Goal: Task Accomplishment & Management: Complete application form

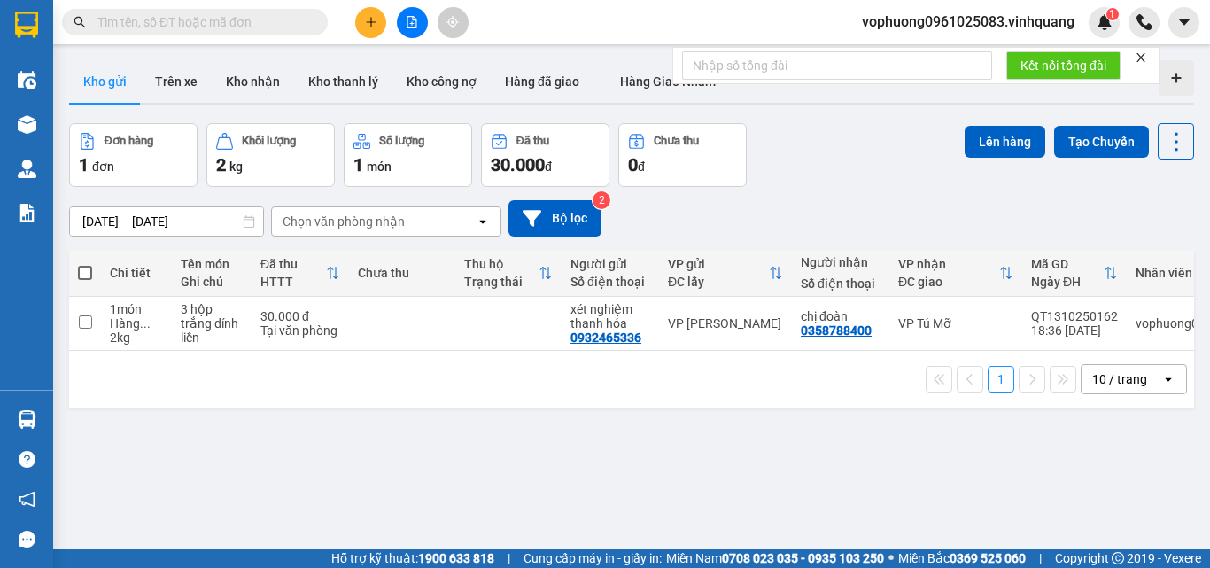
click at [302, 22] on input "text" at bounding box center [201, 21] width 209 height 19
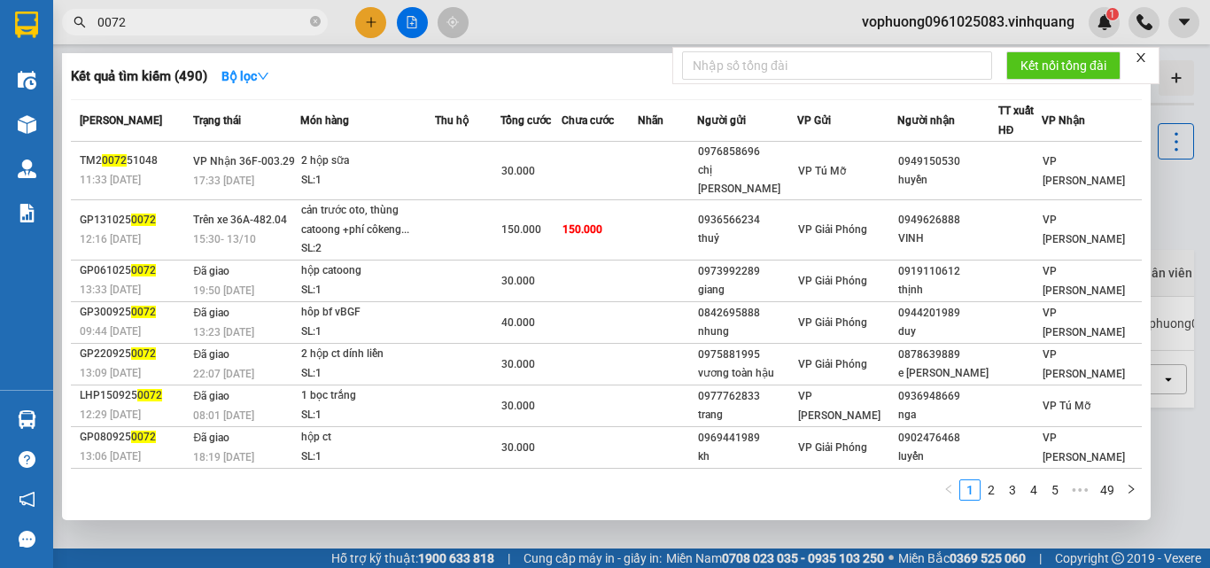
type input "0072"
click at [313, 25] on icon "close-circle" at bounding box center [315, 21] width 11 height 11
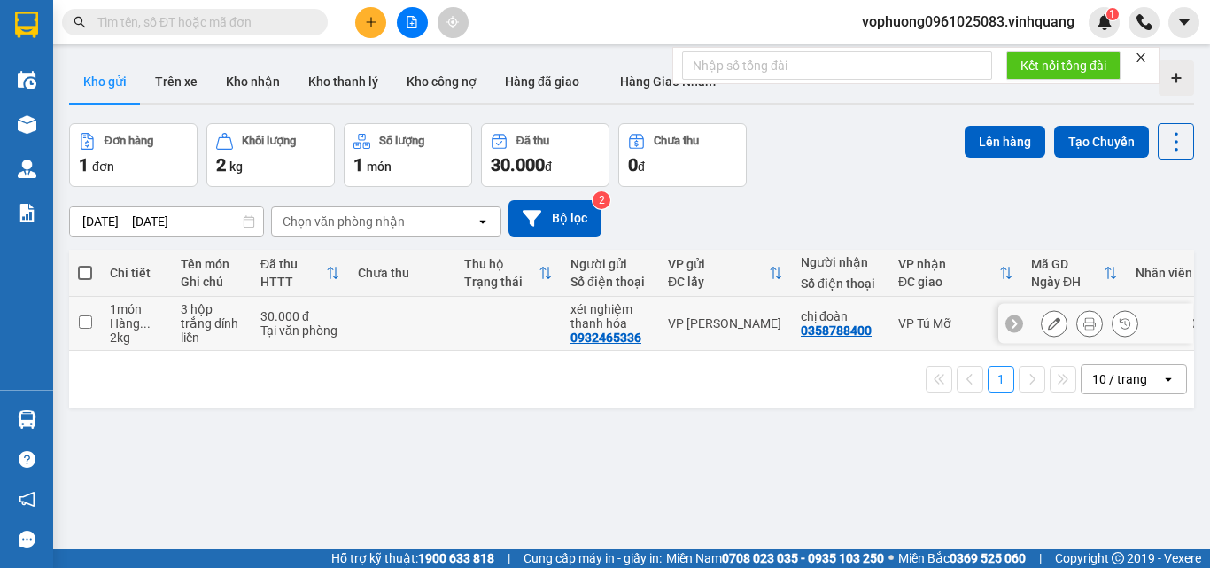
click at [88, 327] on input "checkbox" at bounding box center [85, 321] width 13 height 13
checkbox input "true"
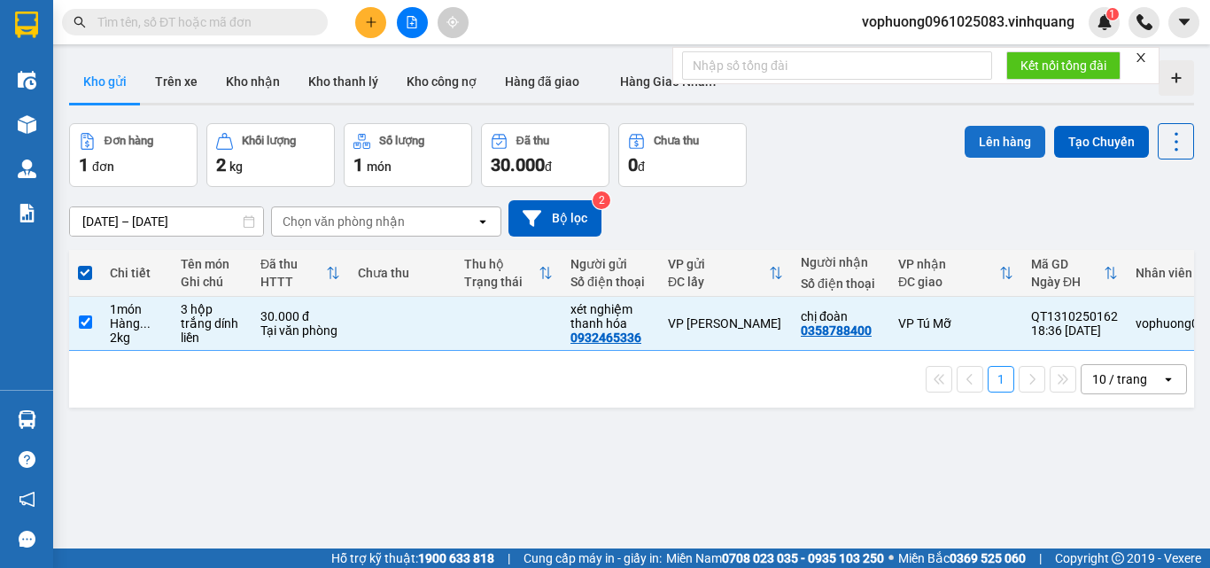
click at [995, 143] on button "Lên hàng" at bounding box center [1005, 142] width 81 height 32
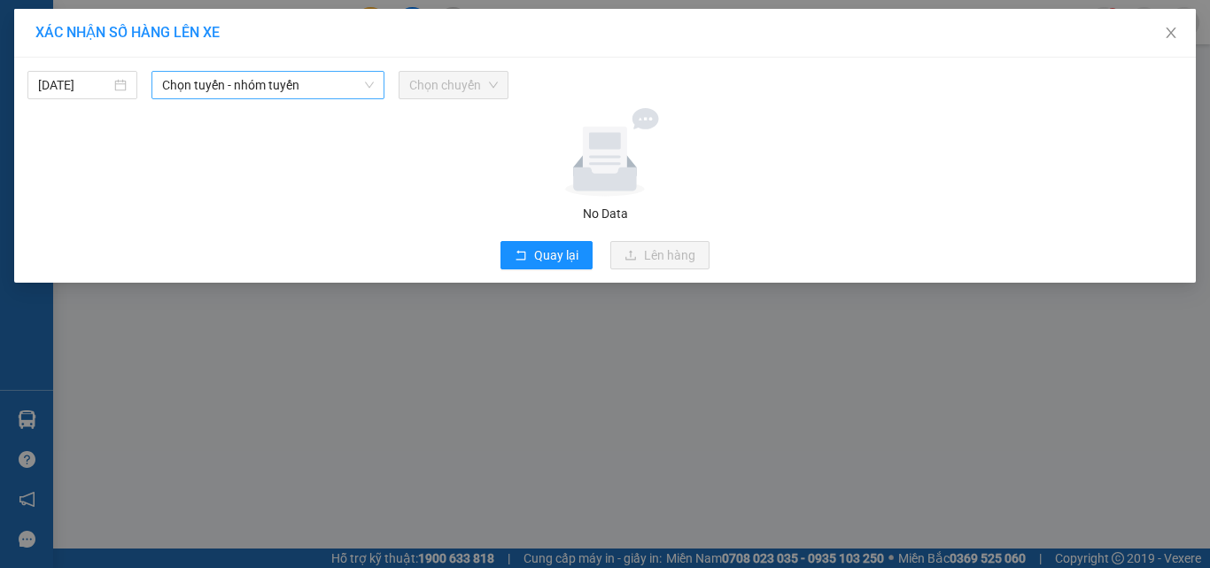
click at [307, 91] on span "Chọn tuyến - nhóm tuyến" at bounding box center [268, 85] width 212 height 27
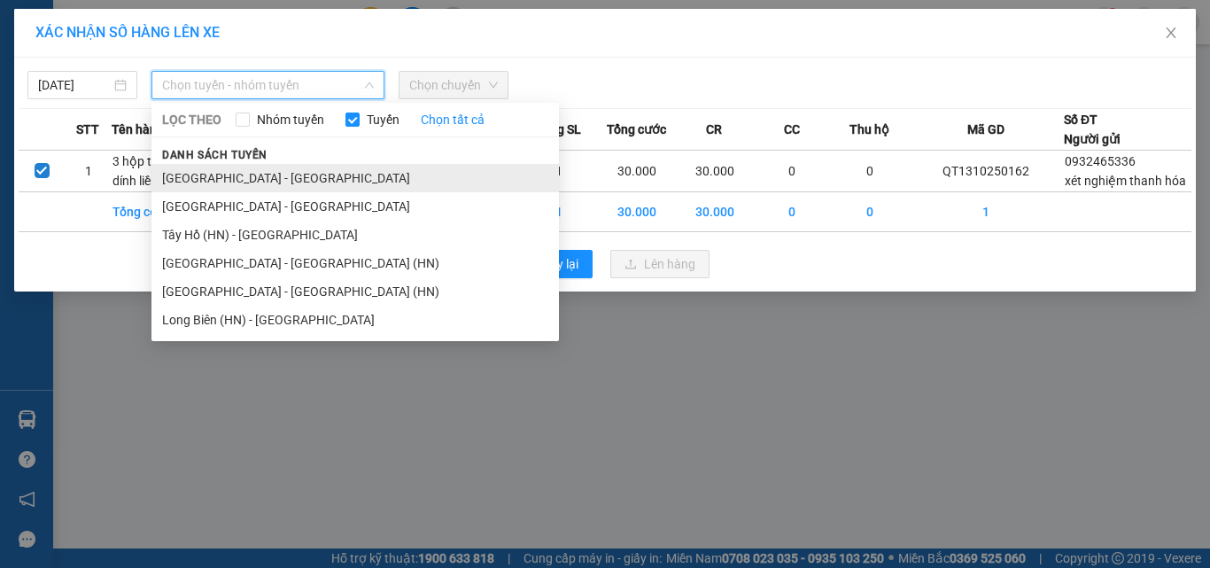
click at [291, 174] on li "[GEOGRAPHIC_DATA] - [GEOGRAPHIC_DATA]" at bounding box center [354, 178] width 407 height 28
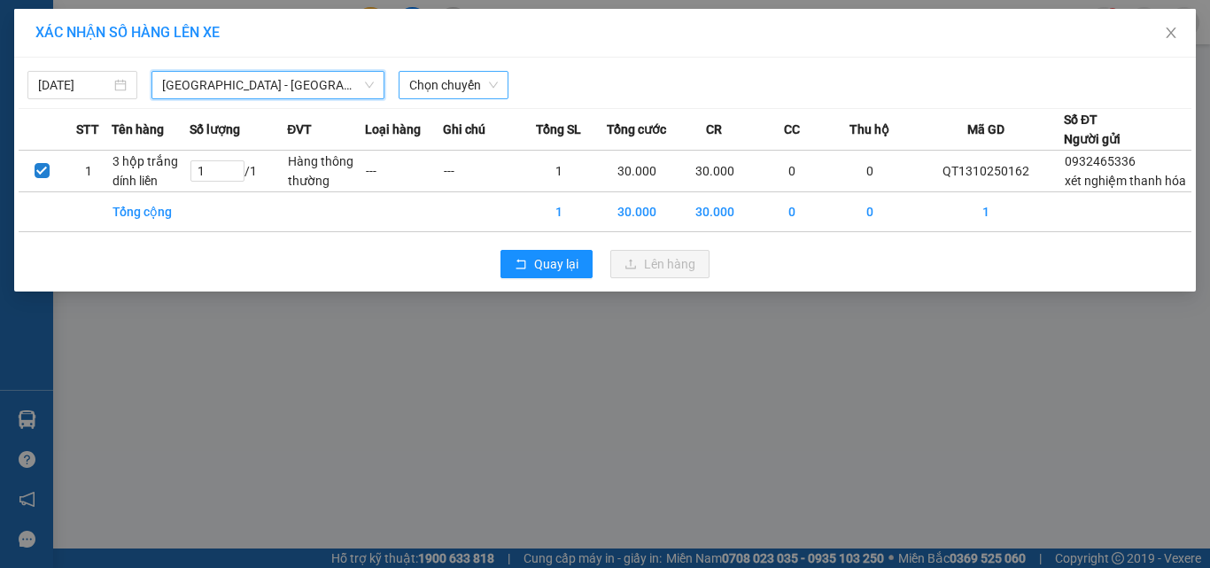
click at [444, 85] on span "Chọn chuyến" at bounding box center [453, 85] width 89 height 27
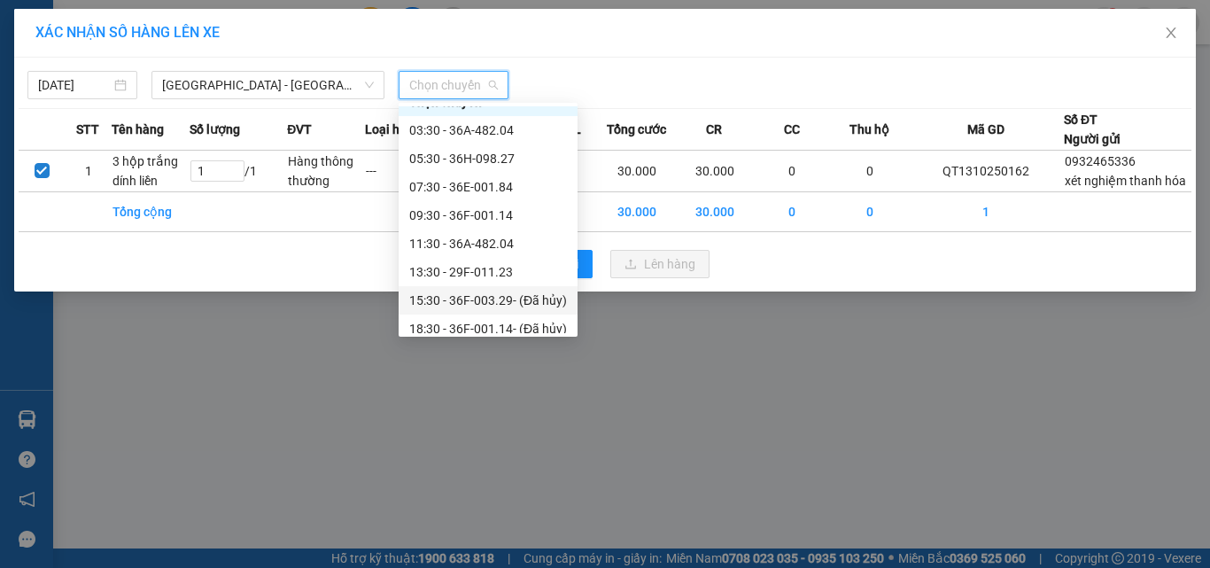
scroll to position [28, 0]
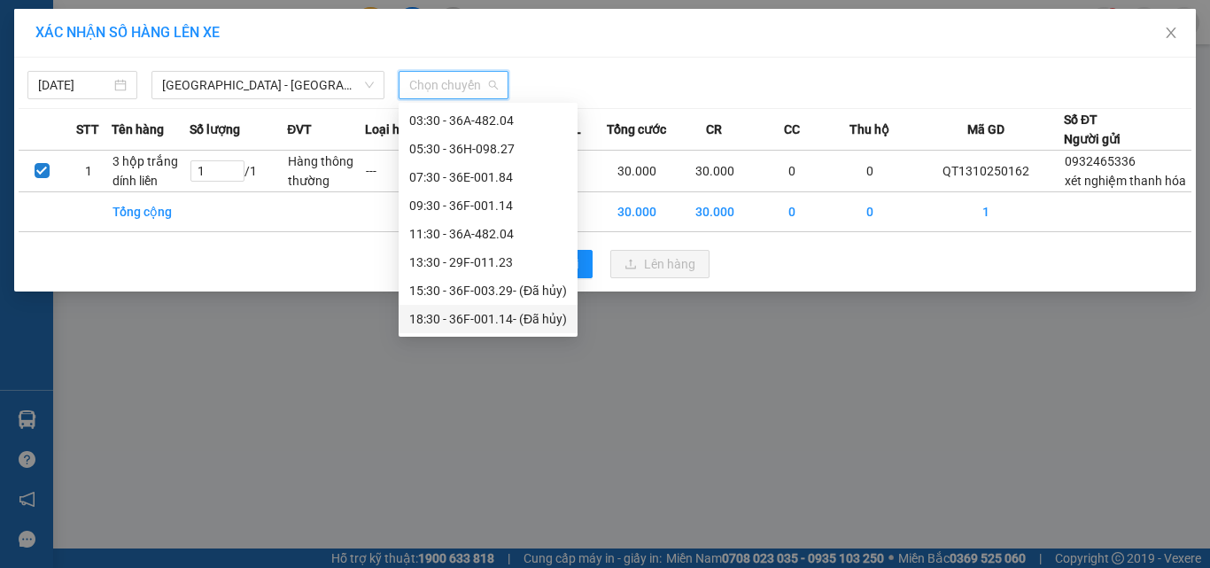
click at [475, 375] on div "XÁC NHẬN SỐ HÀNG LÊN XE [DATE] [GEOGRAPHIC_DATA] - [GEOGRAPHIC_DATA] LỌC THEO N…" at bounding box center [605, 284] width 1210 height 568
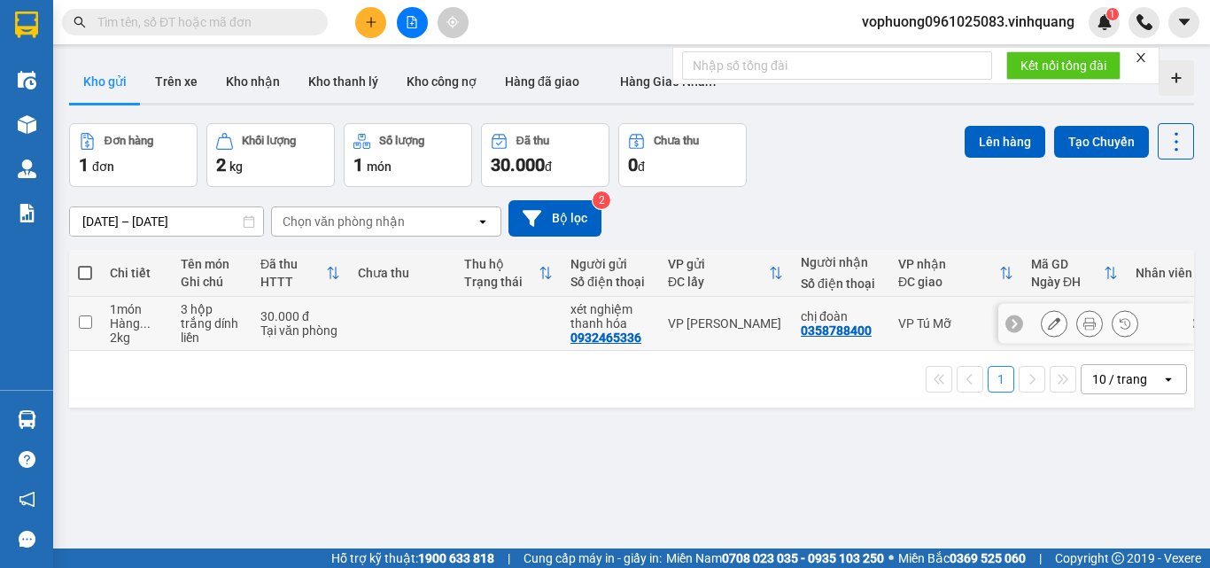
click at [89, 327] on input "checkbox" at bounding box center [85, 321] width 13 height 13
checkbox input "true"
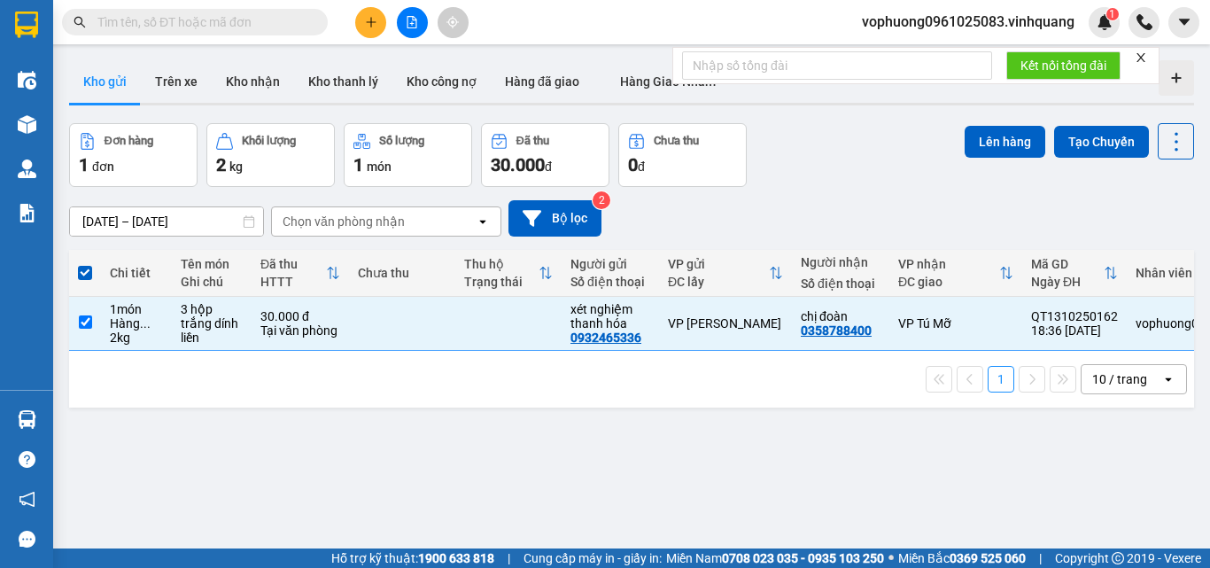
click at [403, 30] on button at bounding box center [412, 22] width 31 height 31
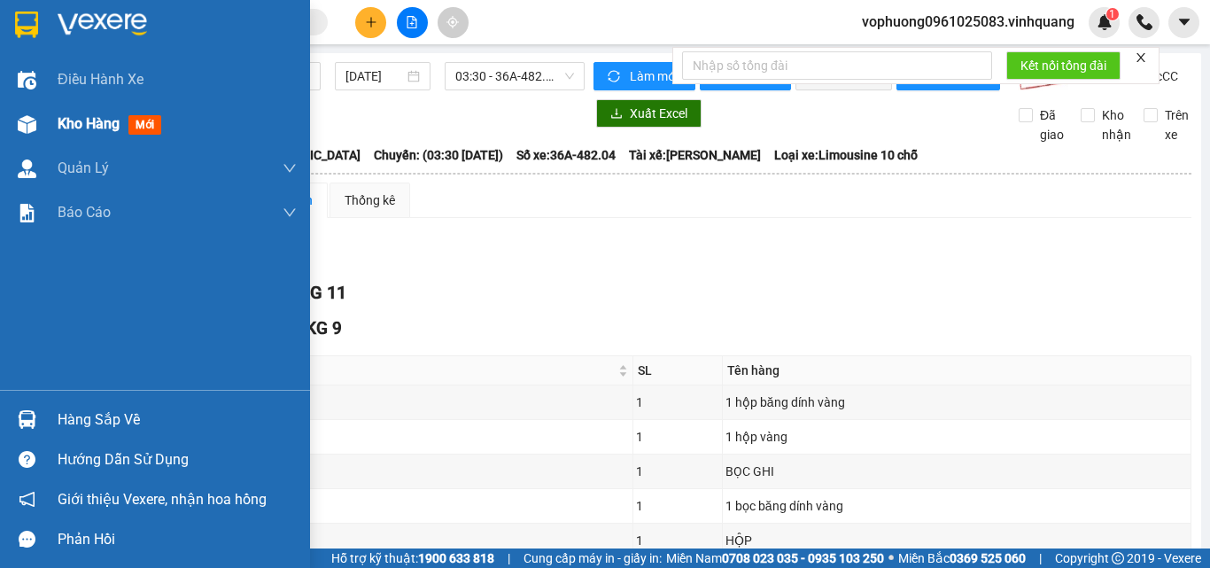
click at [35, 120] on img at bounding box center [27, 124] width 19 height 19
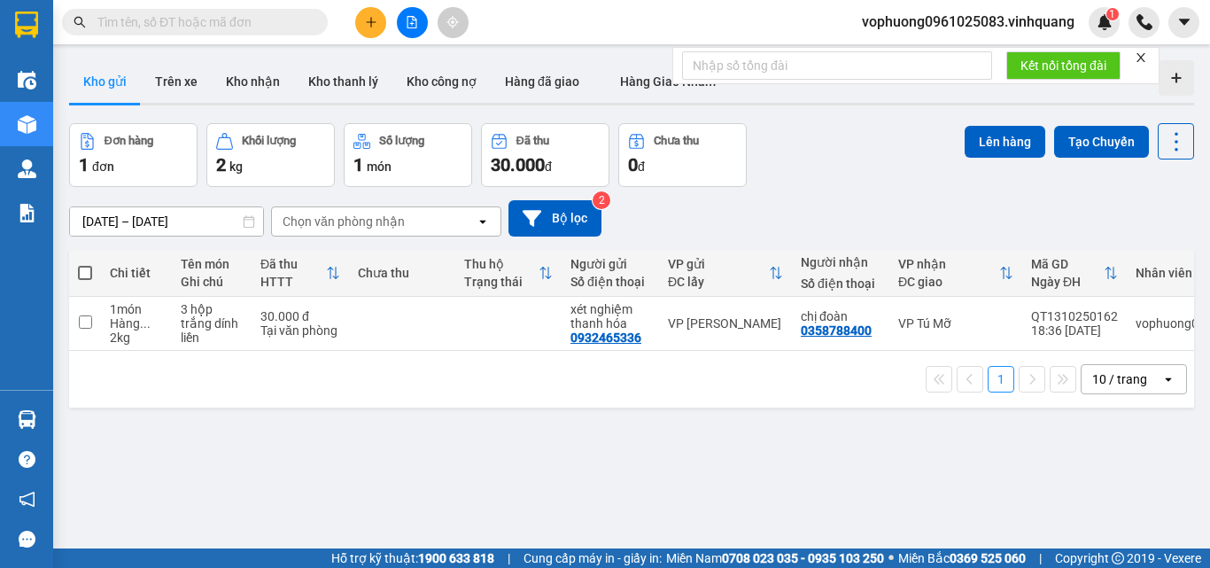
click at [279, 26] on input "text" at bounding box center [201, 21] width 209 height 19
paste input "0378982123"
type input "0378982123"
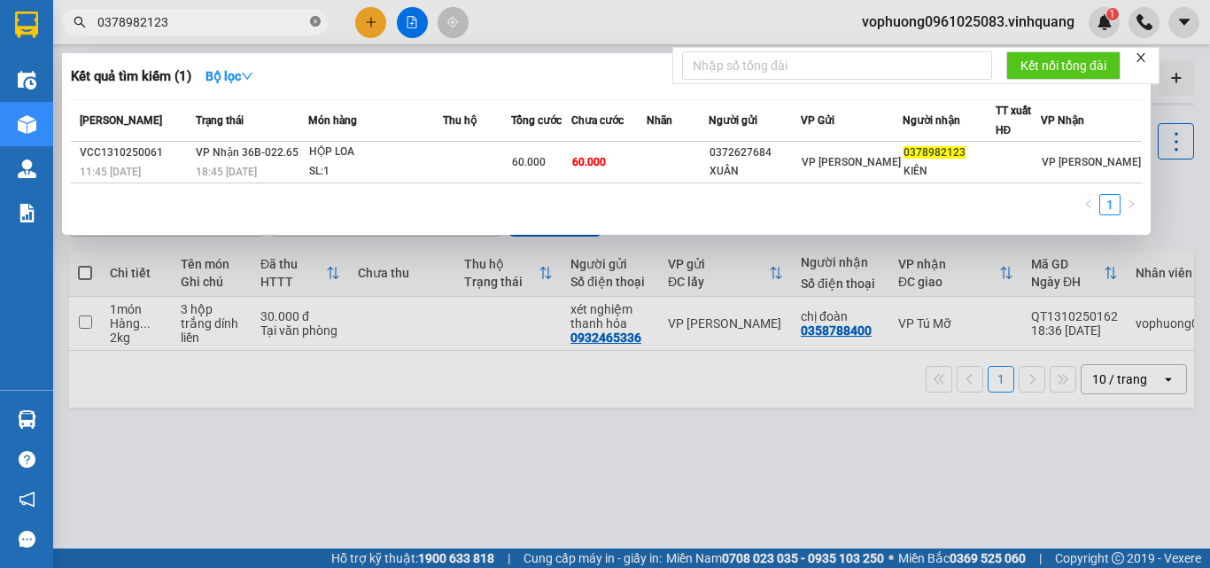
click at [314, 19] on icon "close-circle" at bounding box center [315, 21] width 11 height 11
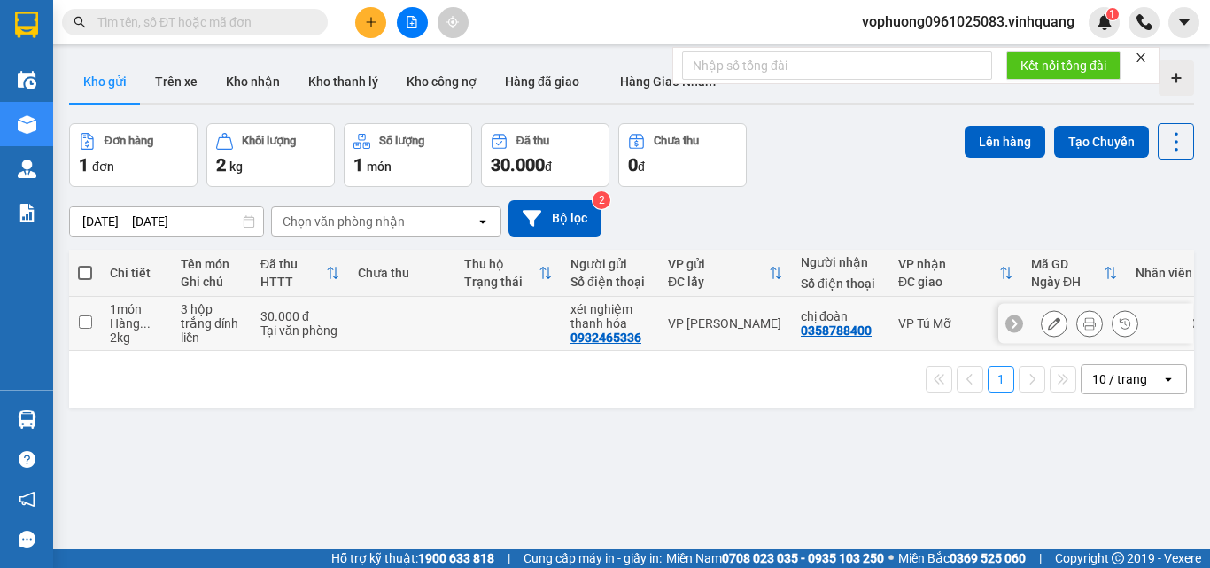
click at [81, 328] on input "checkbox" at bounding box center [85, 321] width 13 height 13
checkbox input "true"
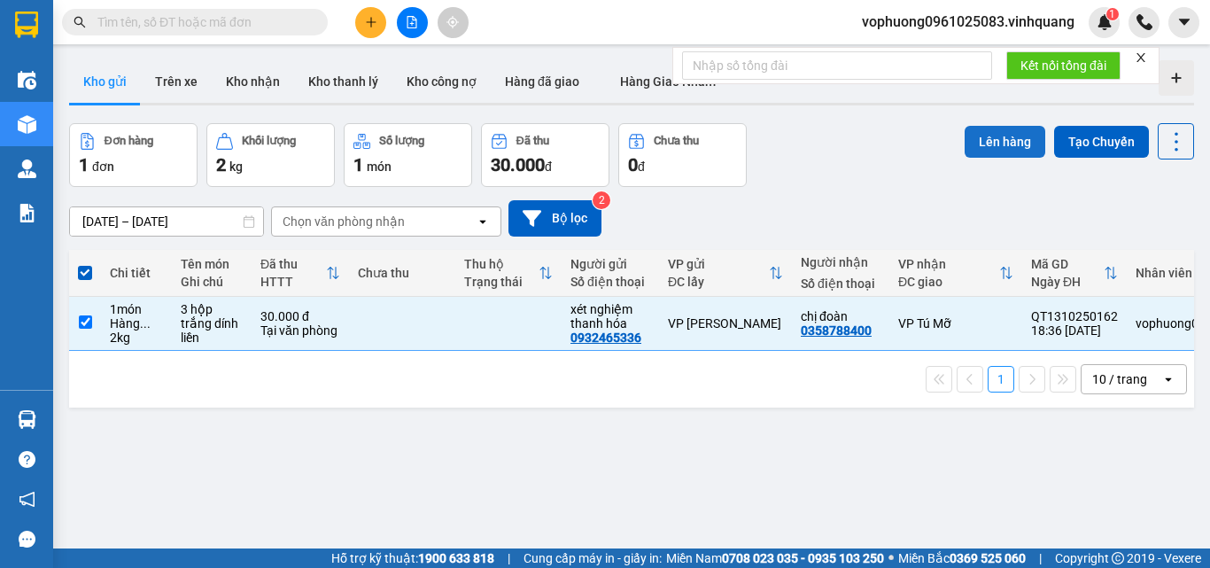
click at [981, 136] on button "Lên hàng" at bounding box center [1005, 142] width 81 height 32
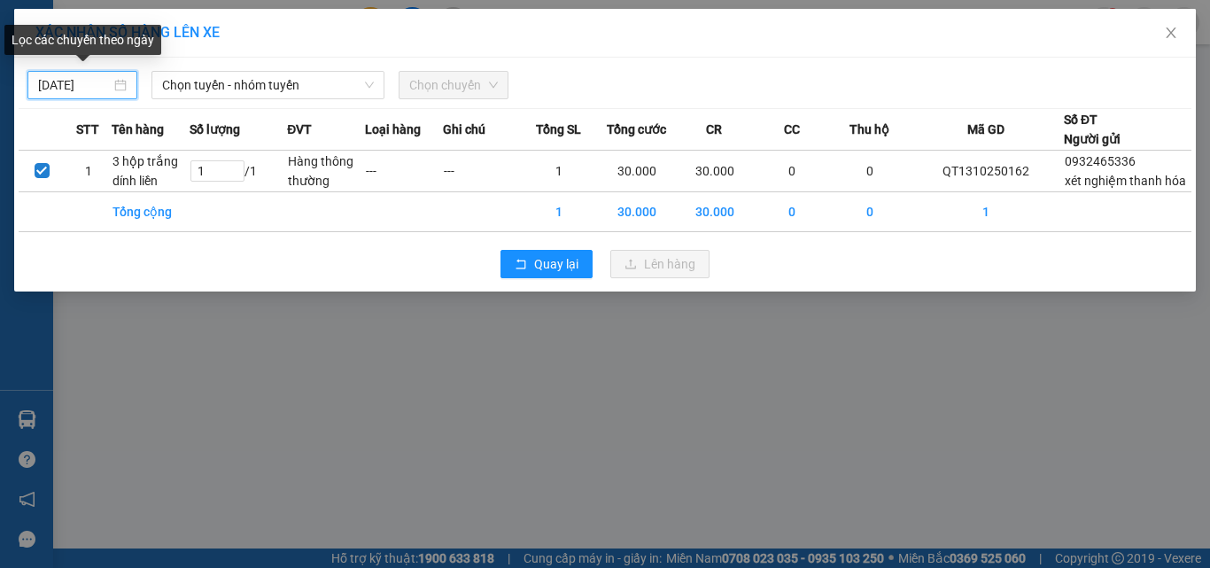
click at [49, 85] on input "[DATE]" at bounding box center [74, 84] width 73 height 19
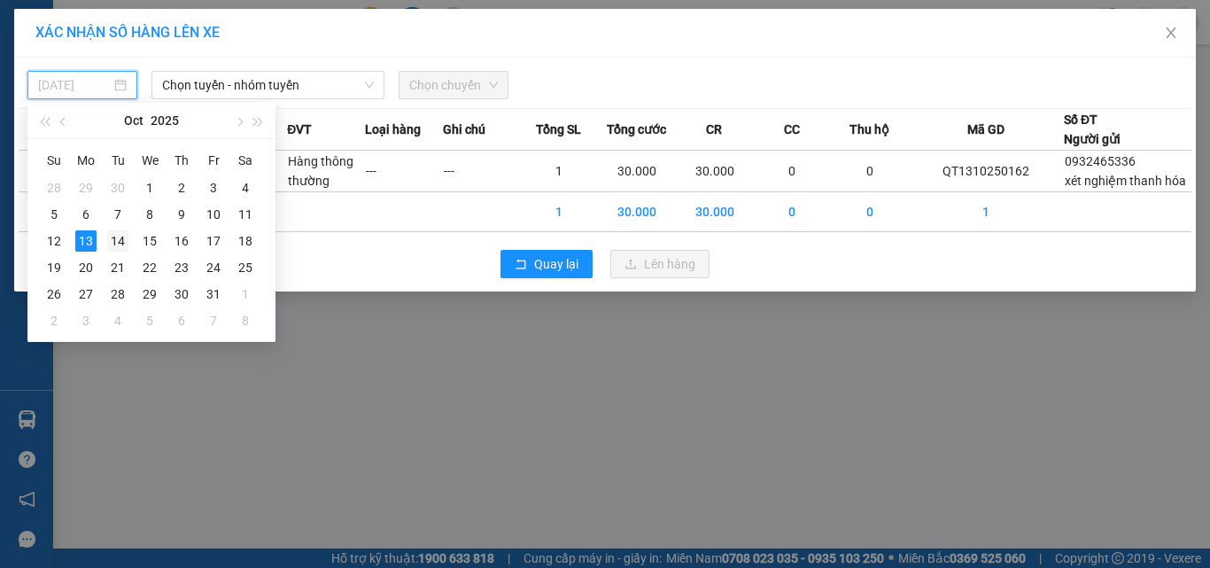
click at [119, 241] on div "14" at bounding box center [117, 240] width 21 height 21
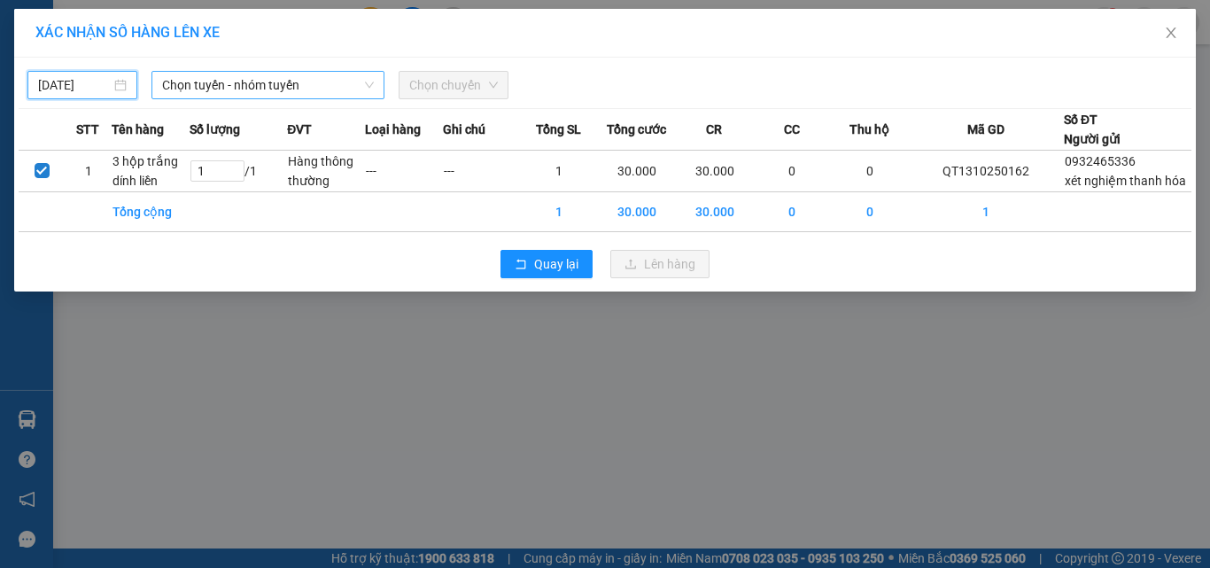
type input "[DATE]"
click at [245, 95] on span "Chọn tuyến - nhóm tuyến" at bounding box center [268, 85] width 212 height 27
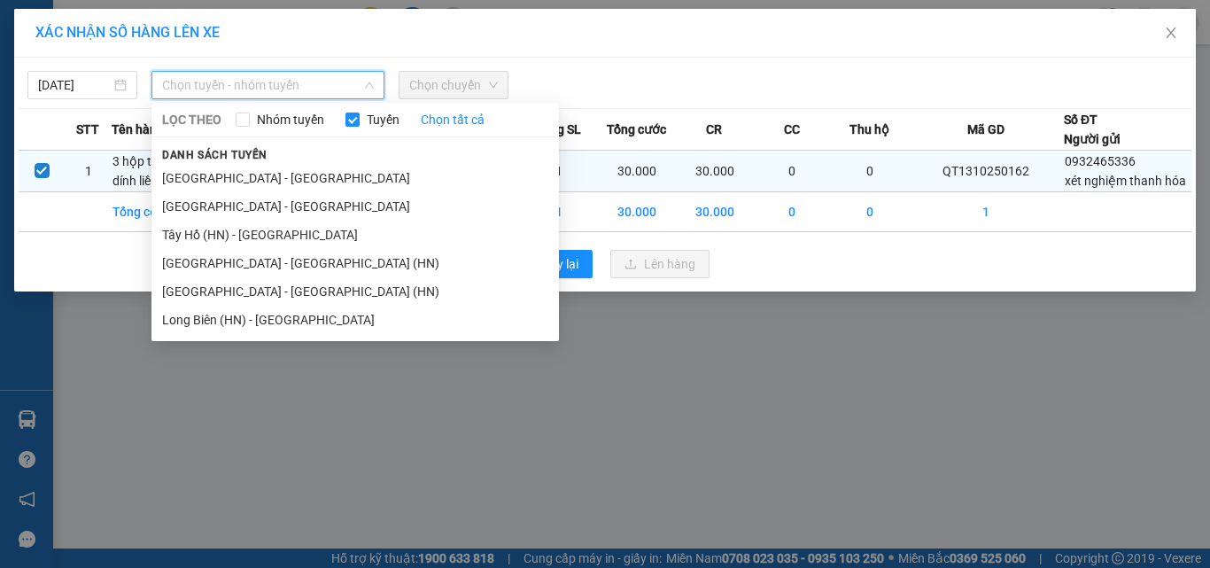
click at [257, 168] on li "[GEOGRAPHIC_DATA] - [GEOGRAPHIC_DATA]" at bounding box center [354, 178] width 407 height 28
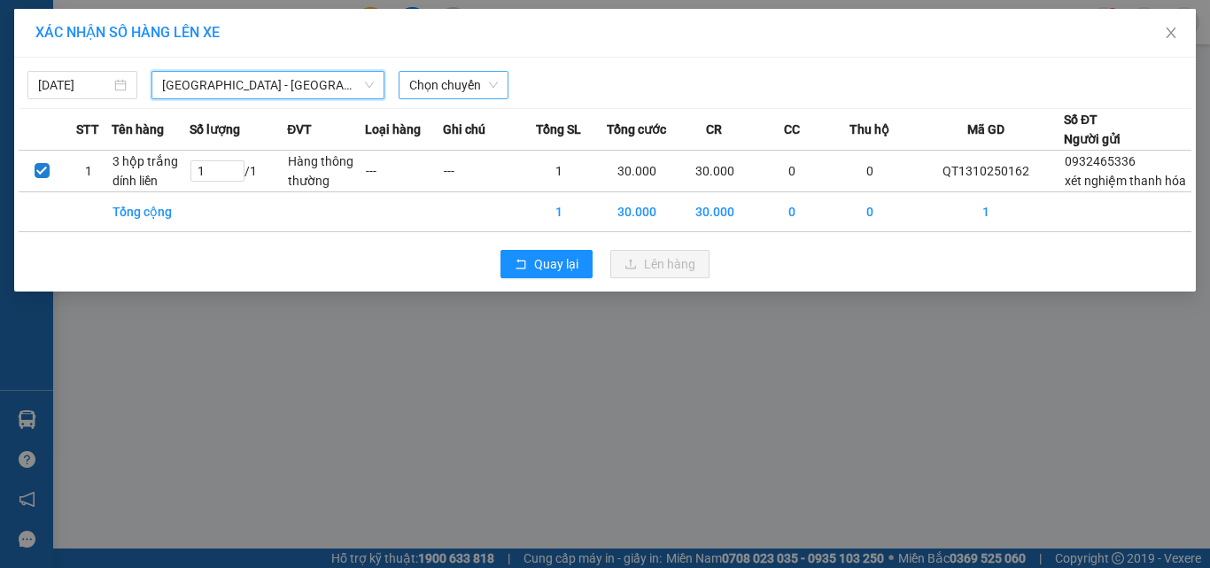
click at [442, 83] on span "Chọn chuyến" at bounding box center [453, 85] width 89 height 27
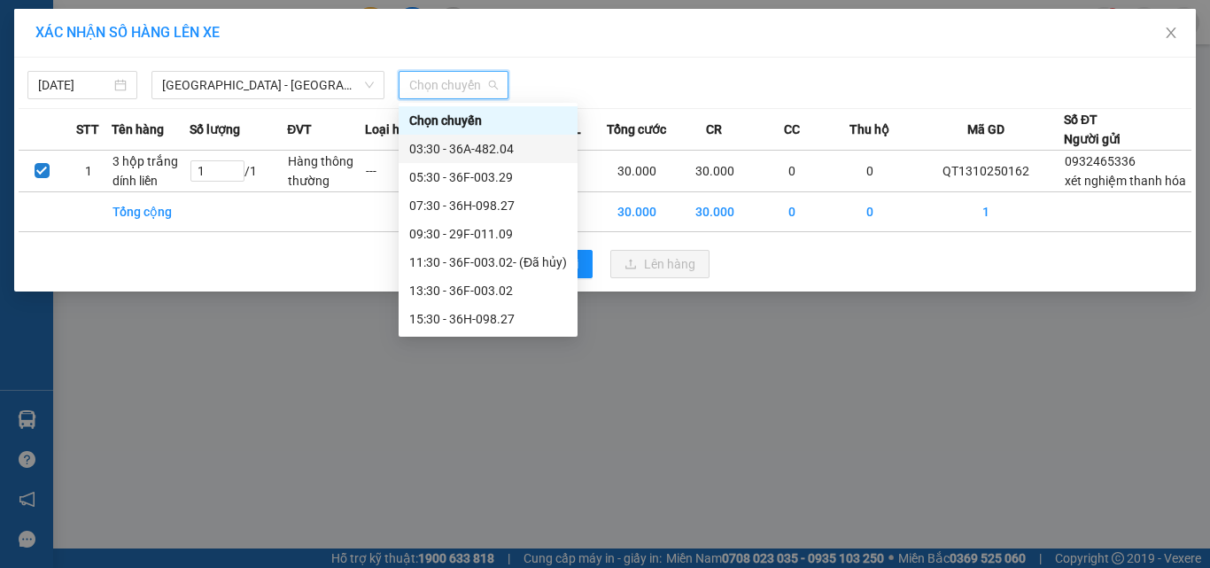
click at [481, 141] on div "03:30 - 36A-482.04" at bounding box center [488, 148] width 158 height 19
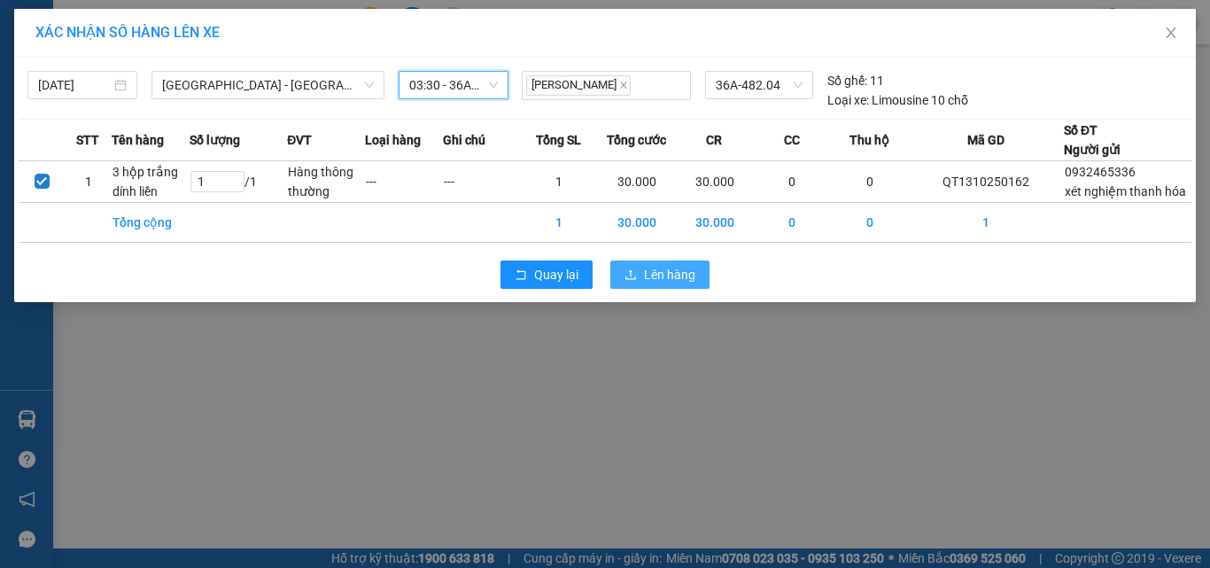
click at [669, 284] on span "Lên hàng" at bounding box center [669, 274] width 51 height 19
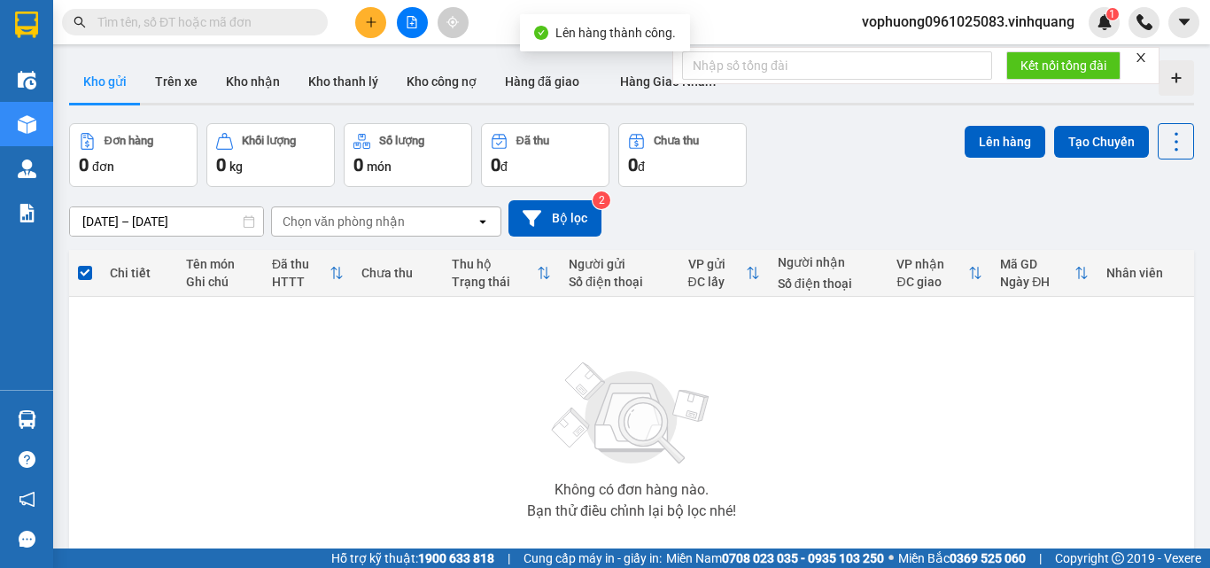
click at [402, 21] on button at bounding box center [412, 22] width 31 height 31
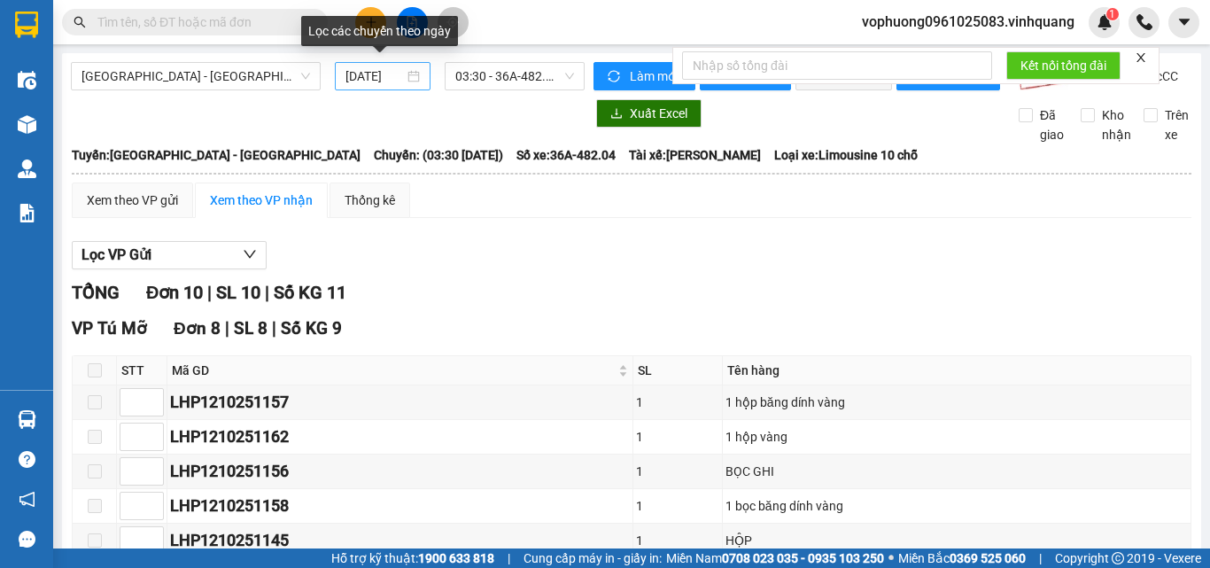
click at [349, 78] on input "[DATE]" at bounding box center [374, 75] width 58 height 19
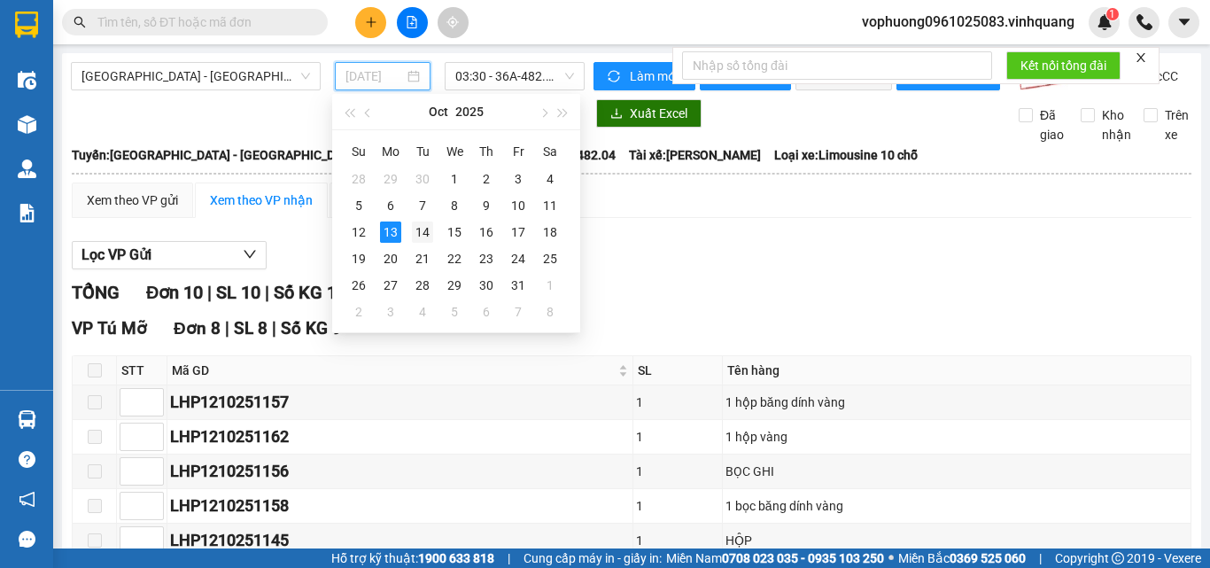
click at [427, 234] on div "14" at bounding box center [422, 231] width 21 height 21
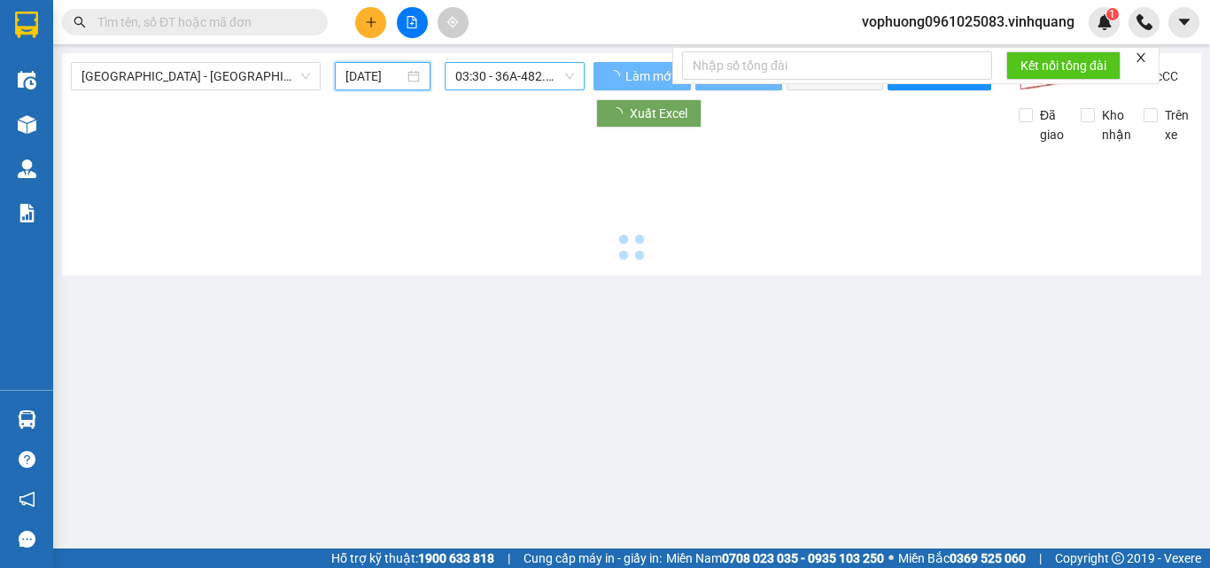
type input "[DATE]"
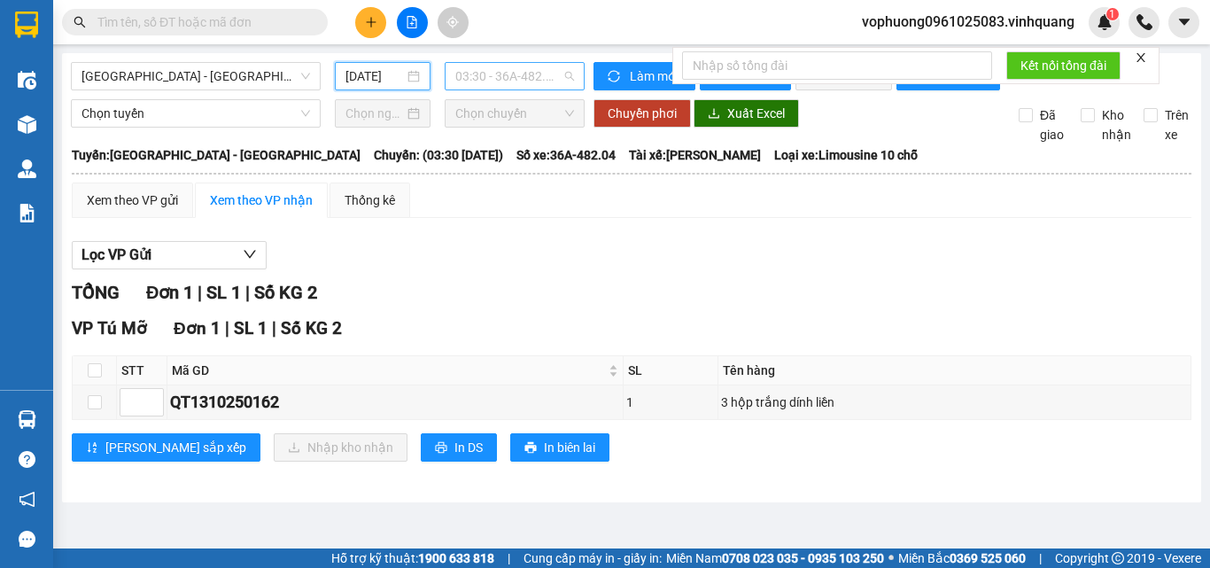
click at [512, 79] on span "03:30 - 36A-482.04" at bounding box center [514, 76] width 119 height 27
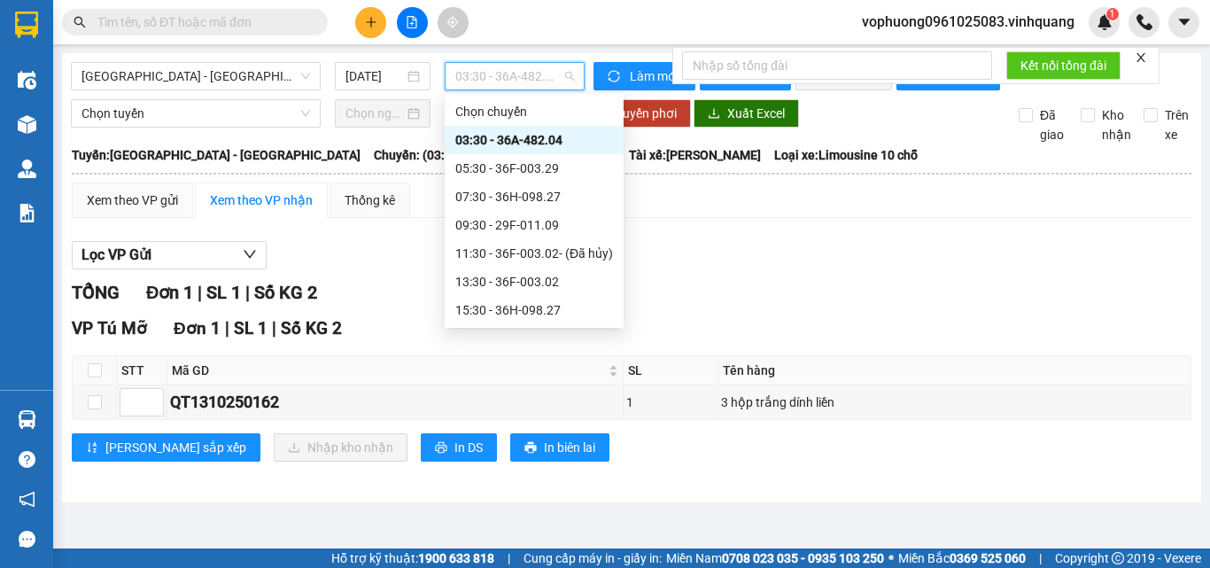
click at [512, 136] on div "03:30 - 36A-482.04" at bounding box center [534, 139] width 158 height 19
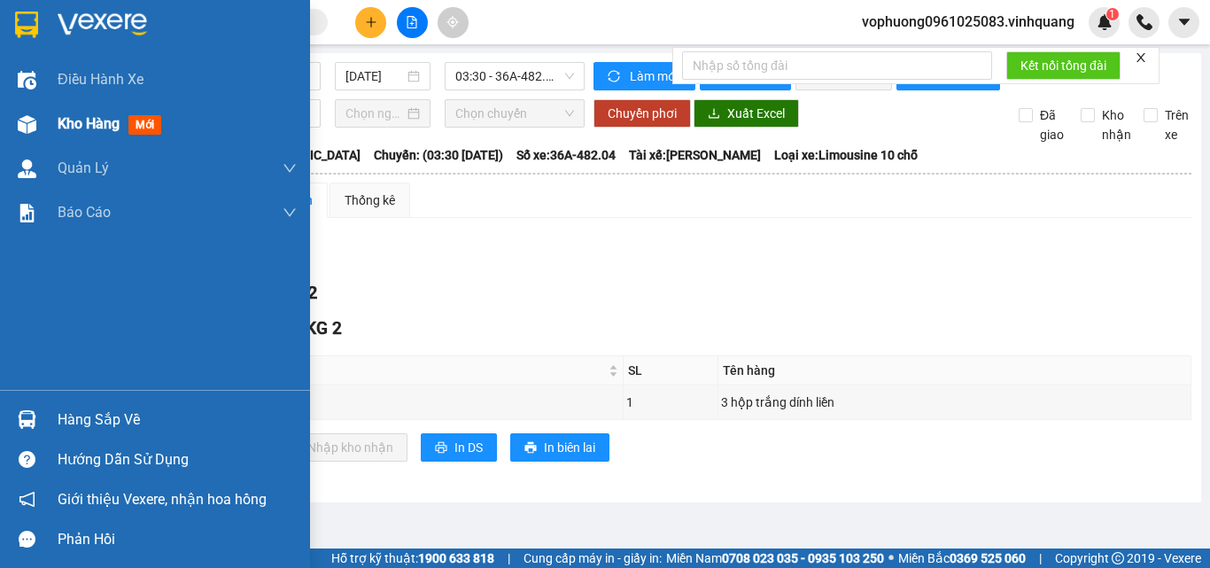
click at [34, 132] on img at bounding box center [27, 124] width 19 height 19
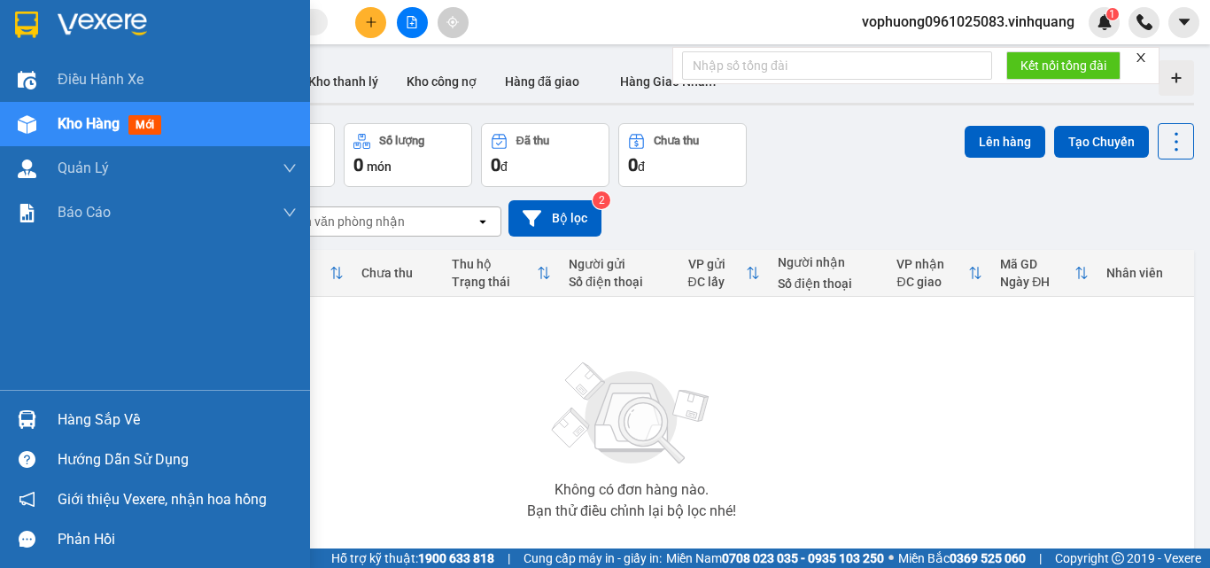
click at [34, 425] on img at bounding box center [27, 419] width 19 height 19
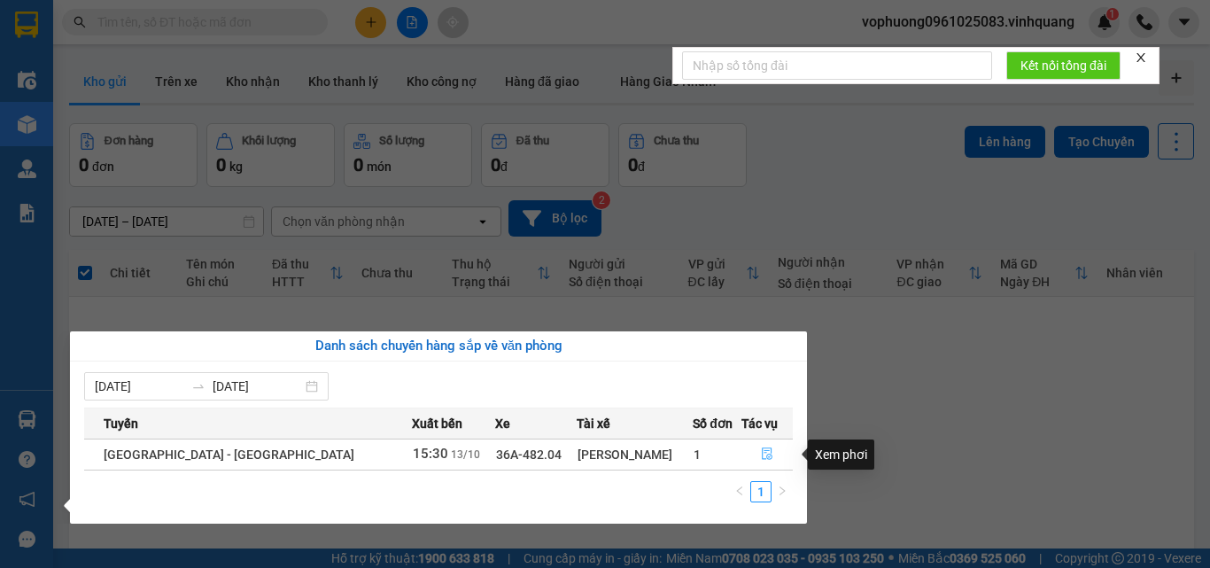
click at [762, 449] on icon "file-done" at bounding box center [767, 453] width 12 height 12
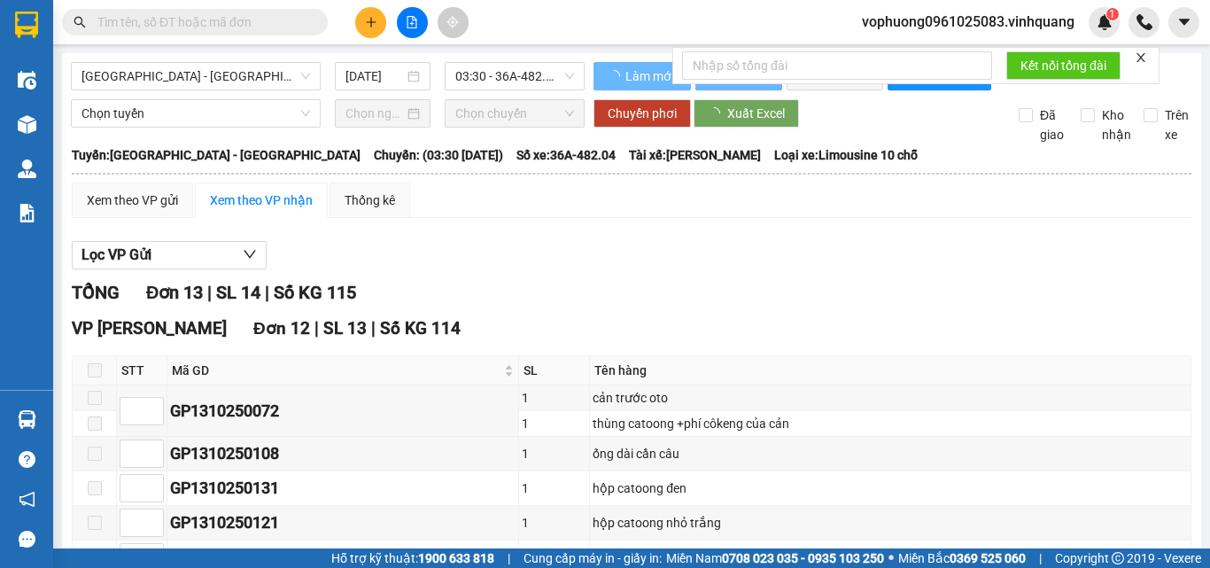
type input "[DATE]"
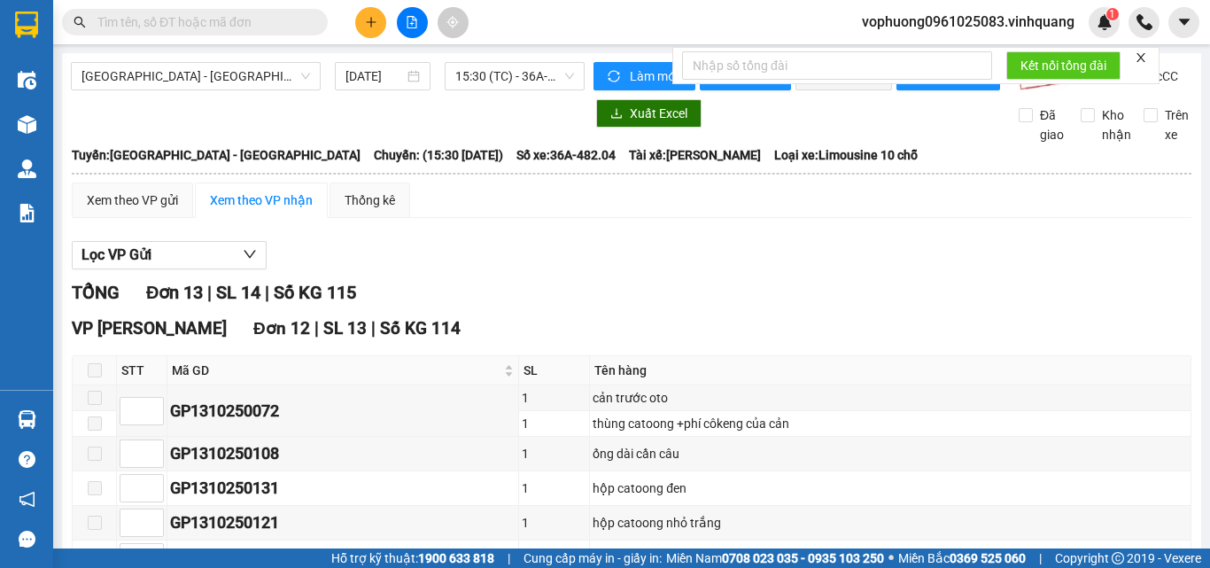
scroll to position [266, 0]
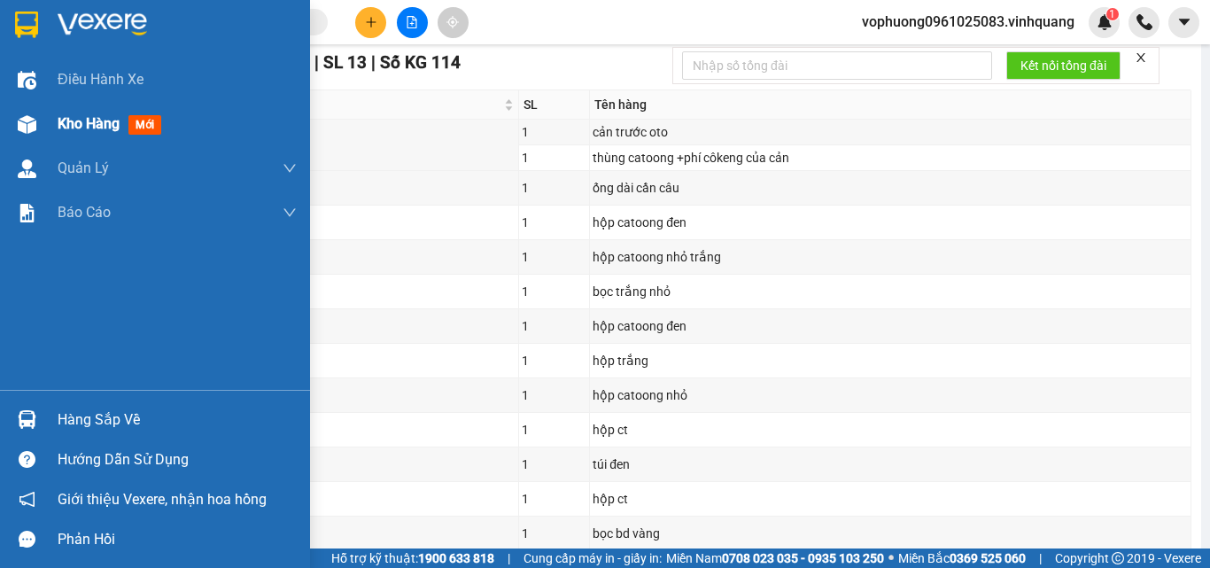
click at [4, 116] on div "Kho hàng mới" at bounding box center [155, 124] width 310 height 44
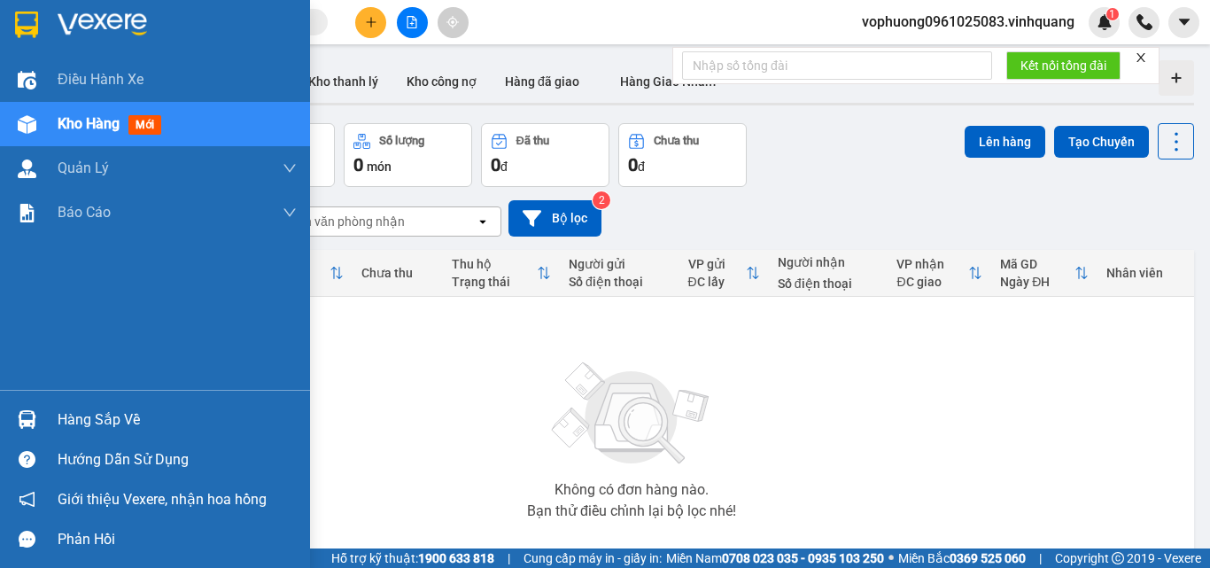
click at [13, 413] on div at bounding box center [27, 419] width 31 height 31
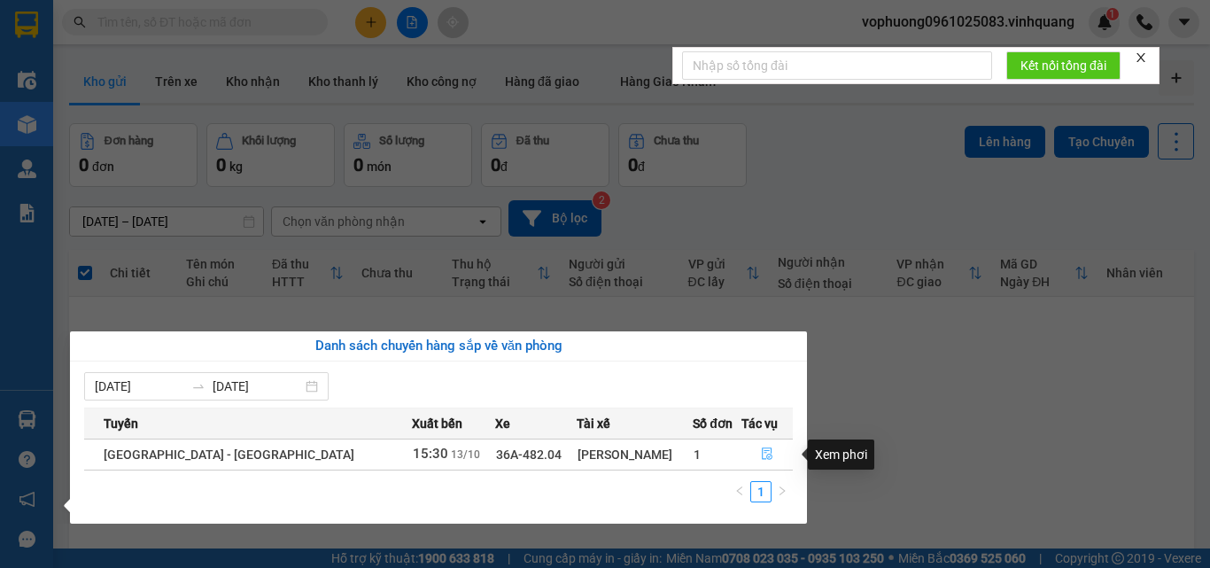
click at [764, 455] on icon "file-done" at bounding box center [767, 454] width 11 height 12
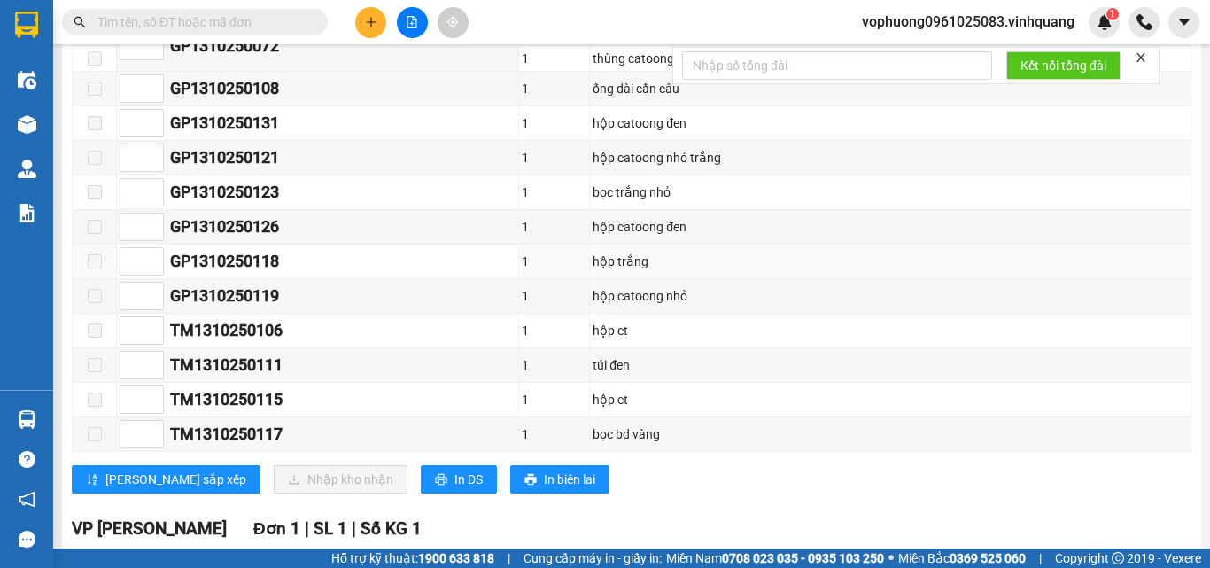
scroll to position [543, 0]
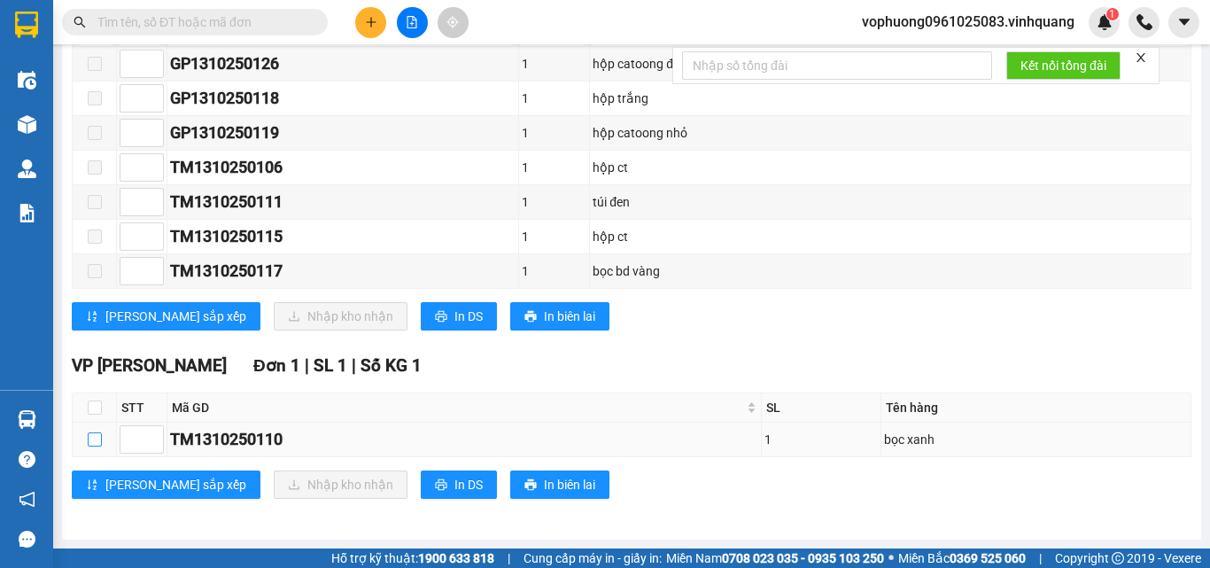
click at [99, 438] on input "checkbox" at bounding box center [95, 439] width 14 height 14
checkbox input "true"
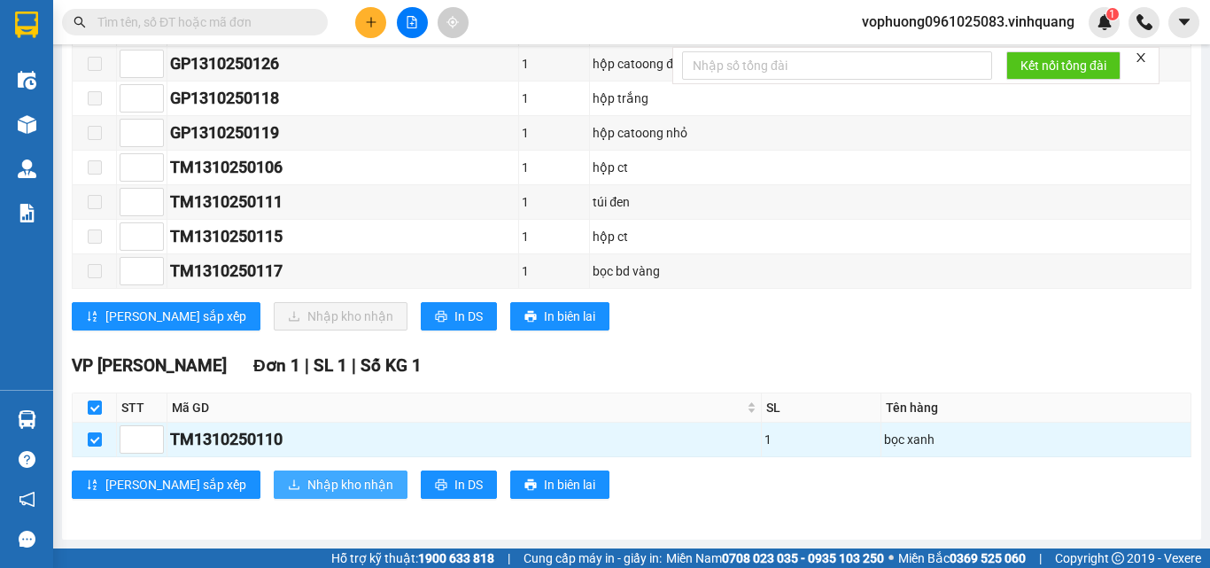
click at [307, 482] on span "Nhập kho nhận" at bounding box center [350, 484] width 86 height 19
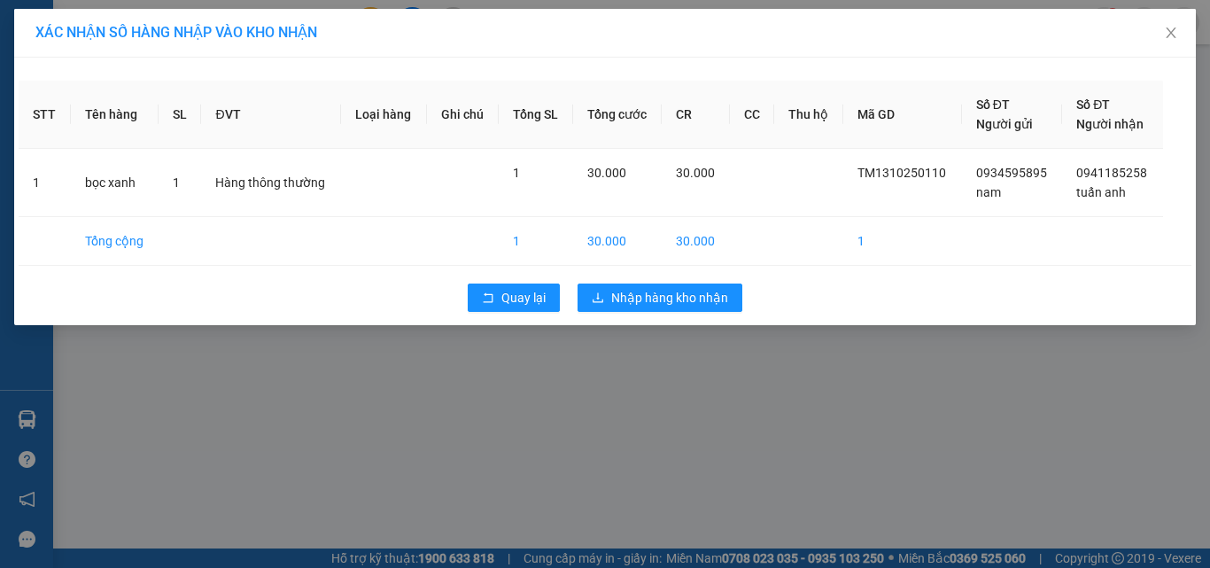
click at [657, 283] on div "Quay lại Nhập hàng kho nhận" at bounding box center [605, 298] width 1173 height 46
click at [667, 297] on span "Nhập hàng kho nhận" at bounding box center [669, 297] width 117 height 19
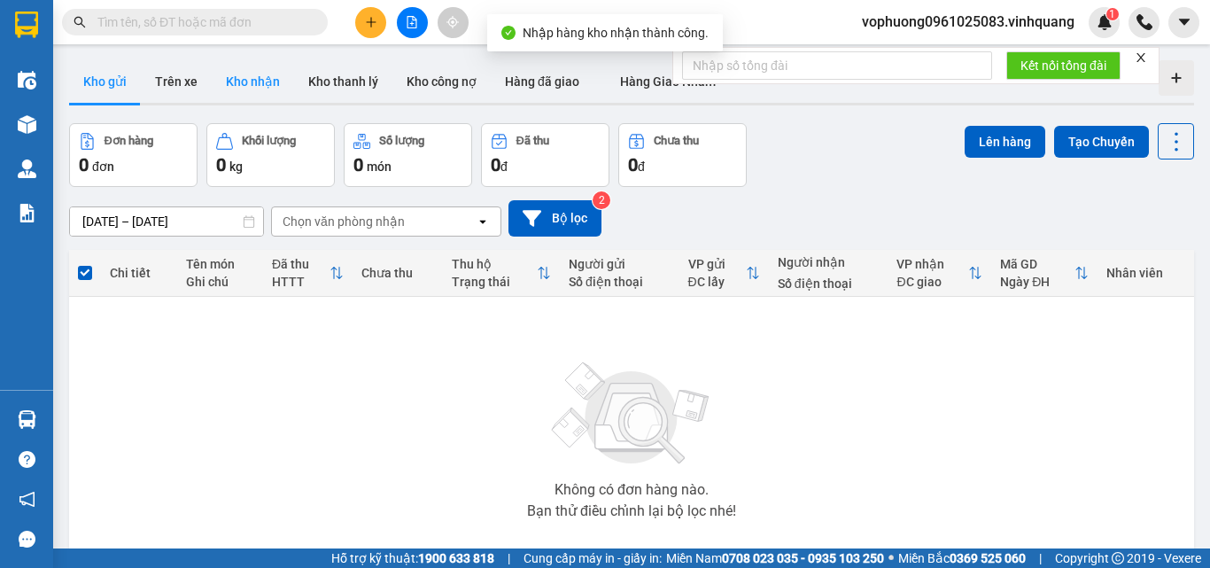
click at [235, 81] on button "Kho nhận" at bounding box center [253, 81] width 82 height 43
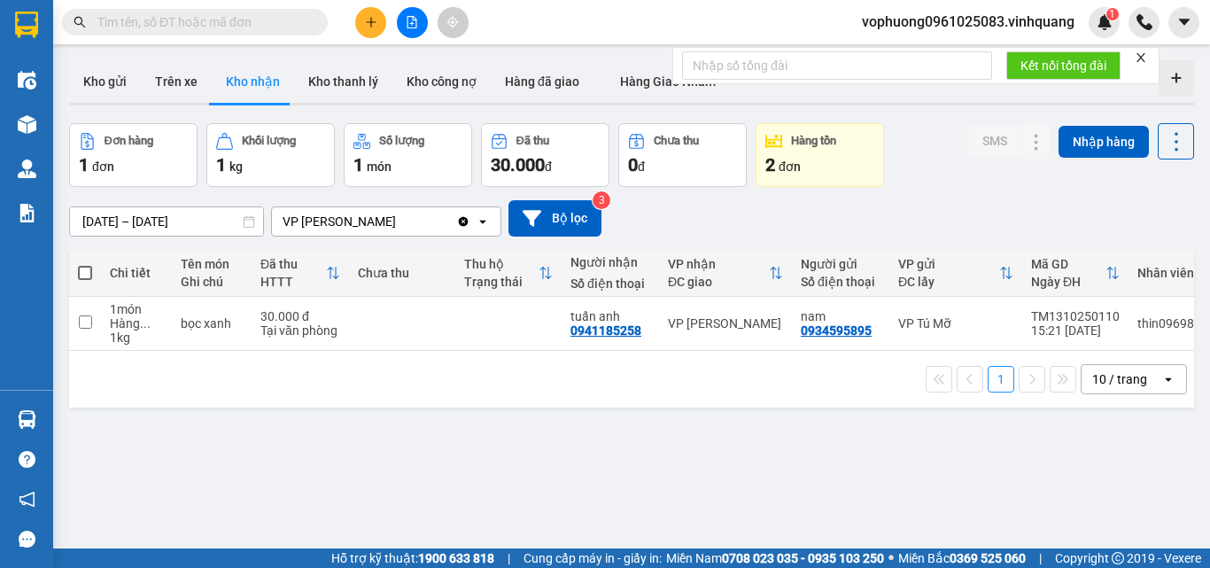
click at [668, 469] on div "ver 1.8.146 Kho gửi Trên xe Kho nhận Kho thanh lý Kho công nợ Hàng đã giao Hàng…" at bounding box center [631, 337] width 1139 height 568
click at [279, 26] on input "text" at bounding box center [201, 21] width 209 height 19
paste input "0943310881"
type input "0943310881"
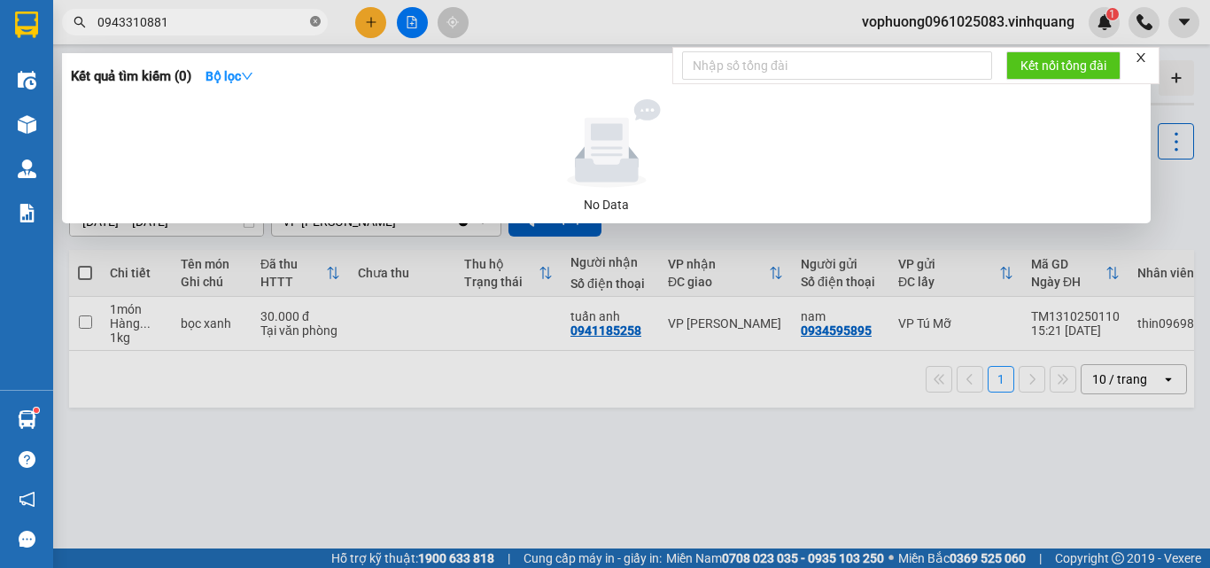
click at [314, 24] on icon "close-circle" at bounding box center [315, 21] width 11 height 11
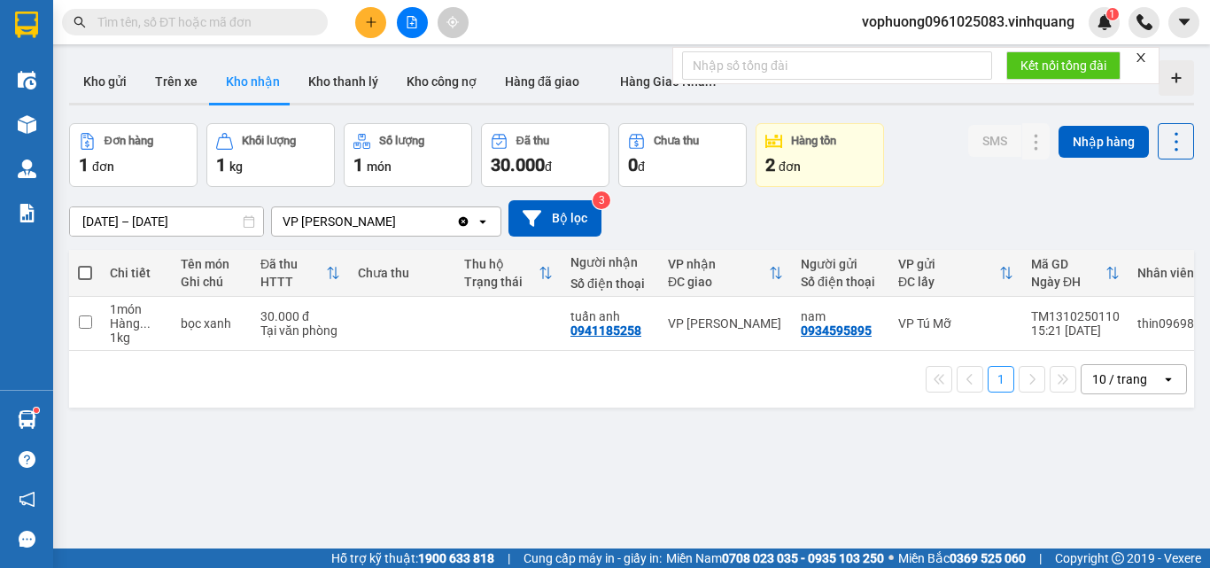
click at [282, 12] on input "text" at bounding box center [201, 21] width 209 height 19
paste input "0943310881"
type input "0943310881"
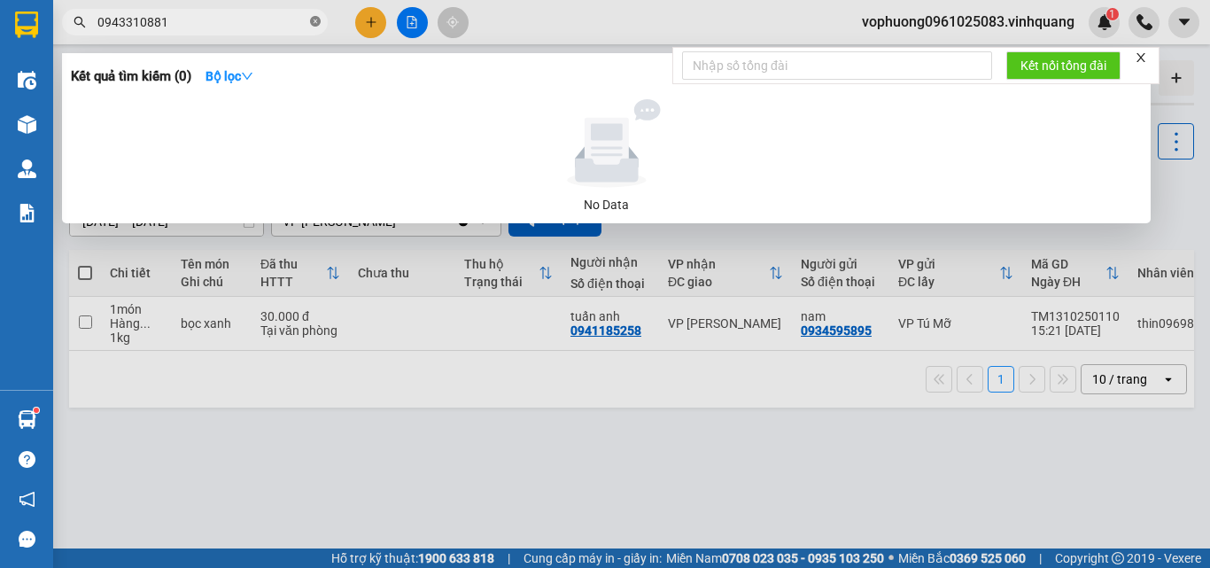
click at [315, 19] on icon "close-circle" at bounding box center [315, 21] width 11 height 11
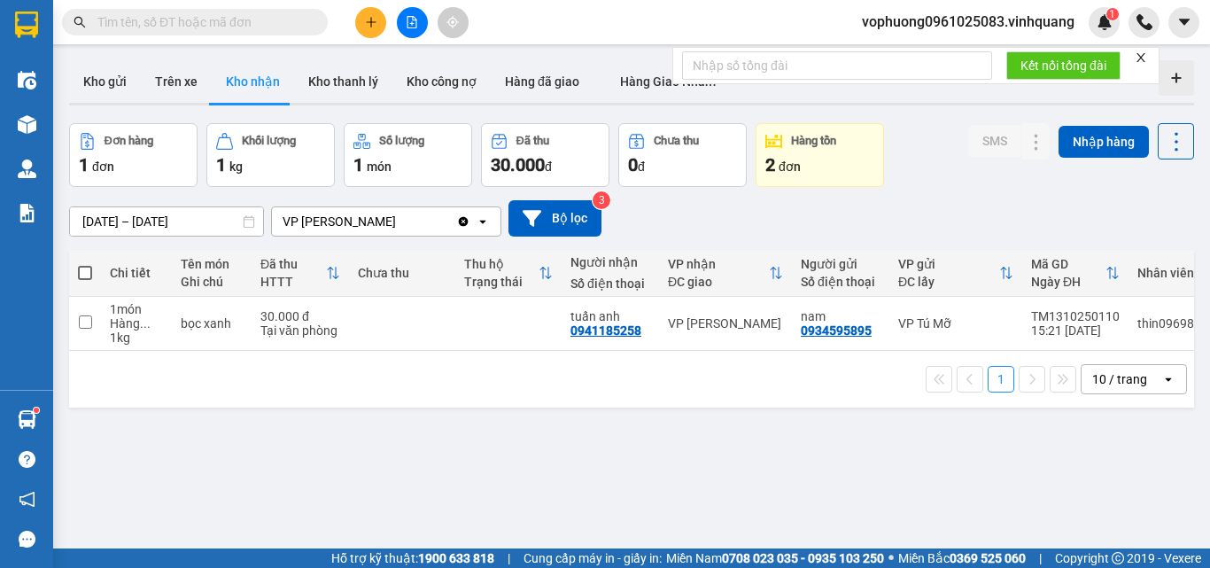
click at [277, 23] on input "text" at bounding box center [201, 21] width 209 height 19
click at [274, 27] on input "text" at bounding box center [201, 21] width 209 height 19
click at [238, 22] on input "text" at bounding box center [201, 21] width 209 height 19
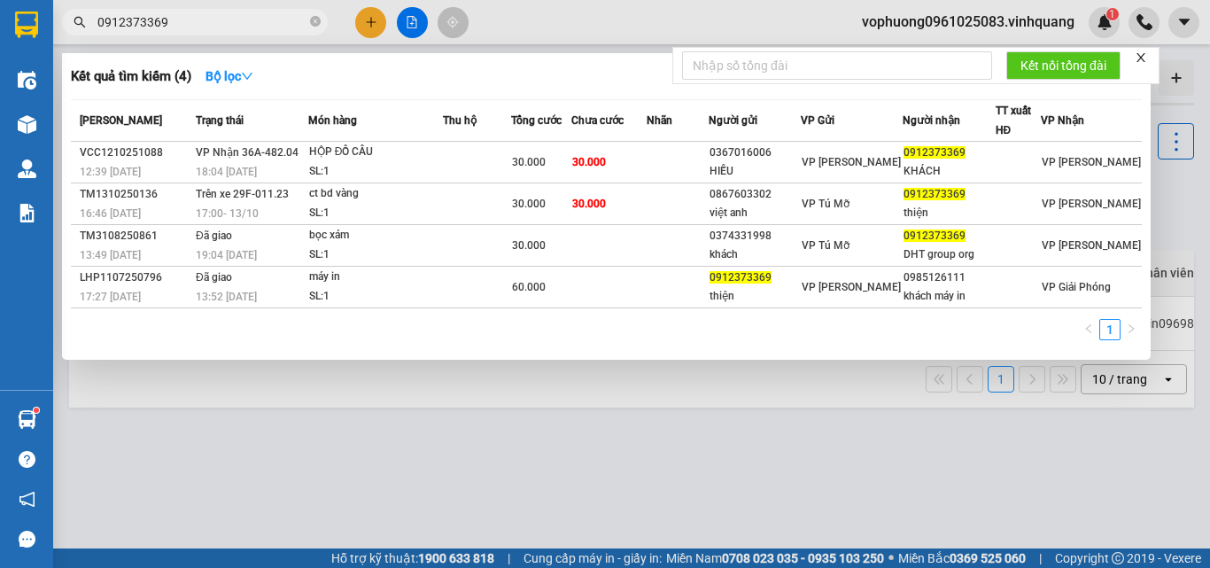
type input "0912373369"
click at [310, 22] on icon "close-circle" at bounding box center [315, 21] width 11 height 11
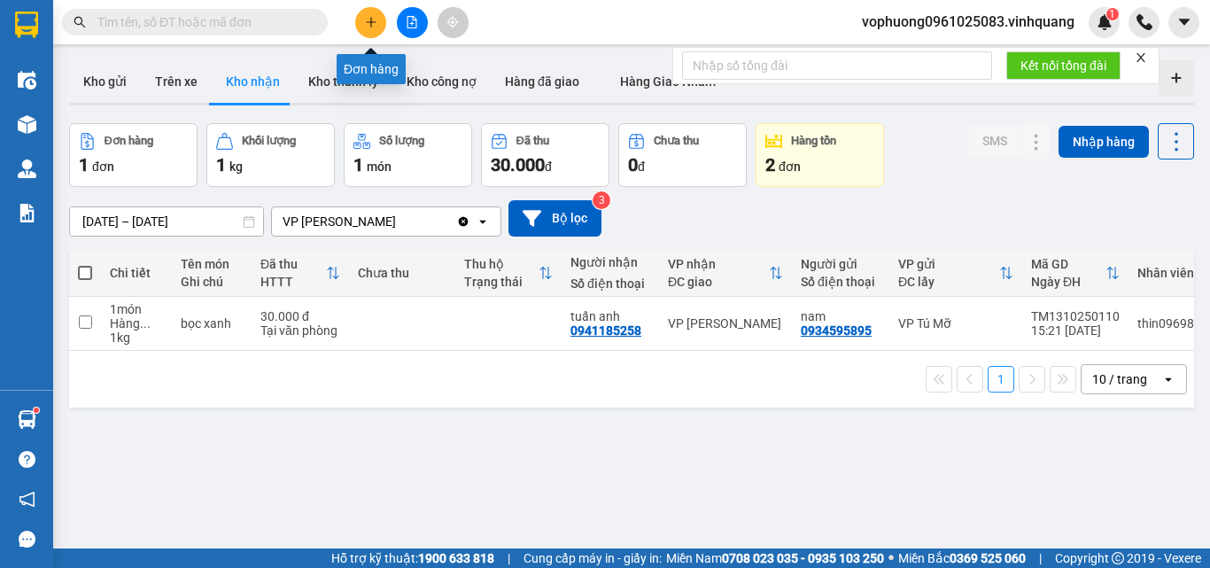
click at [372, 19] on icon "plus" at bounding box center [371, 22] width 12 height 12
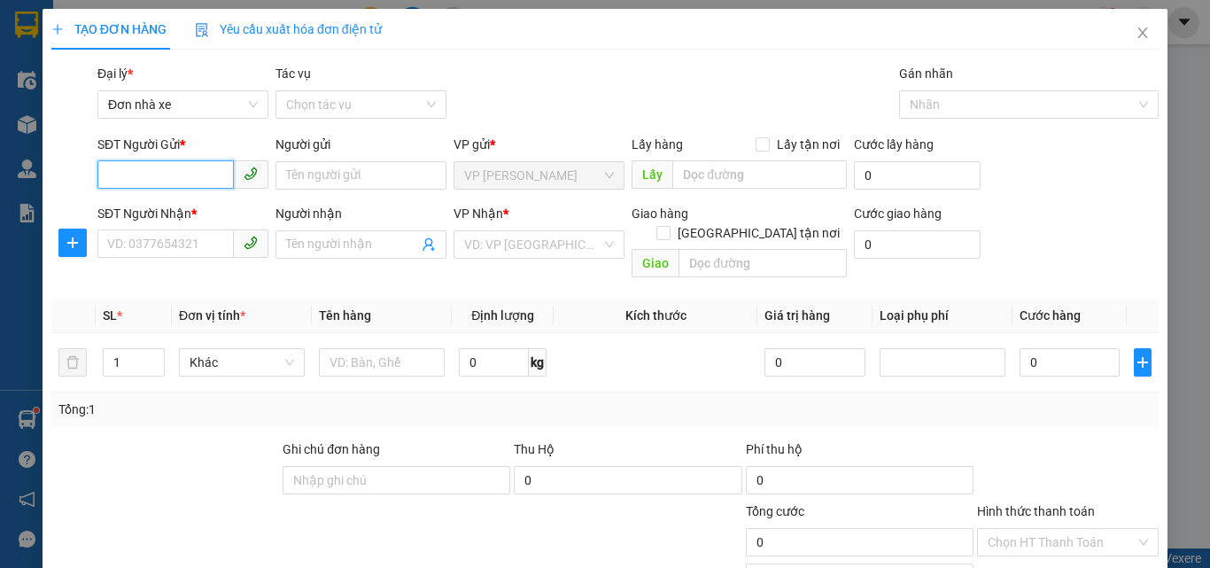
click at [189, 181] on input "SĐT Người Gửi *" at bounding box center [165, 174] width 136 height 28
type input "0522137777"
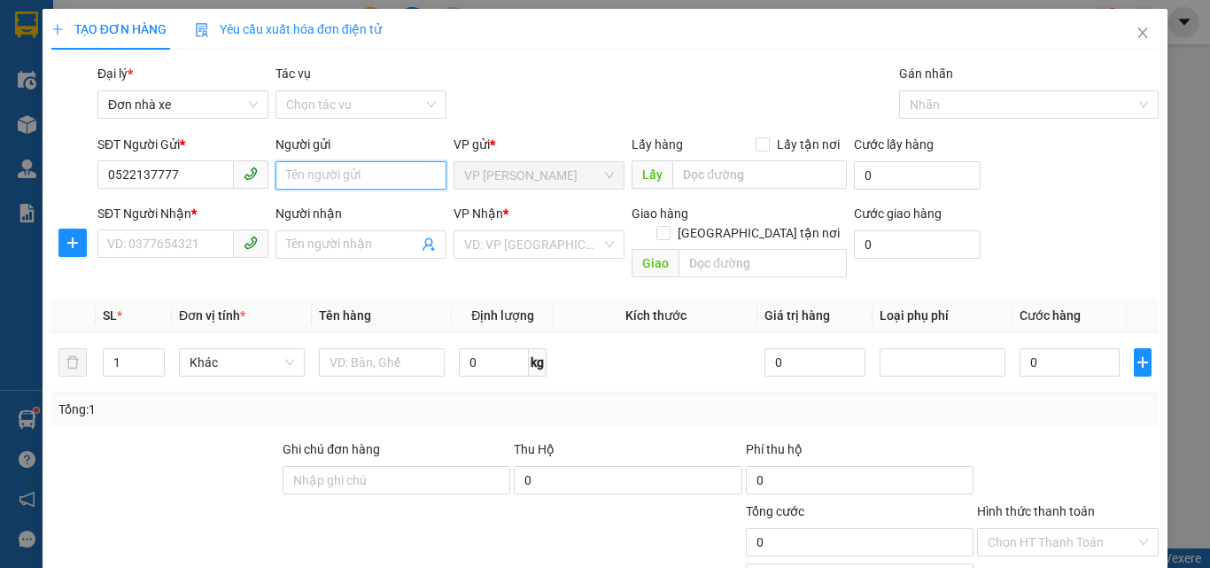
click at [399, 182] on input "Người gửi" at bounding box center [360, 175] width 171 height 28
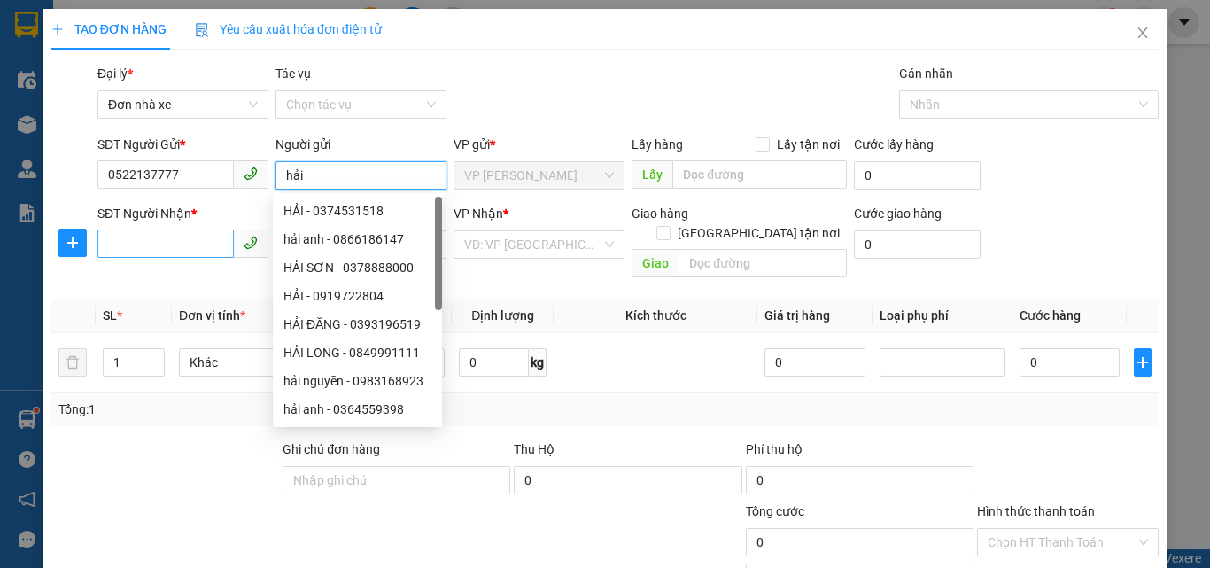
type input "hải"
click at [198, 243] on input "SĐT Người Nhận *" at bounding box center [165, 243] width 136 height 28
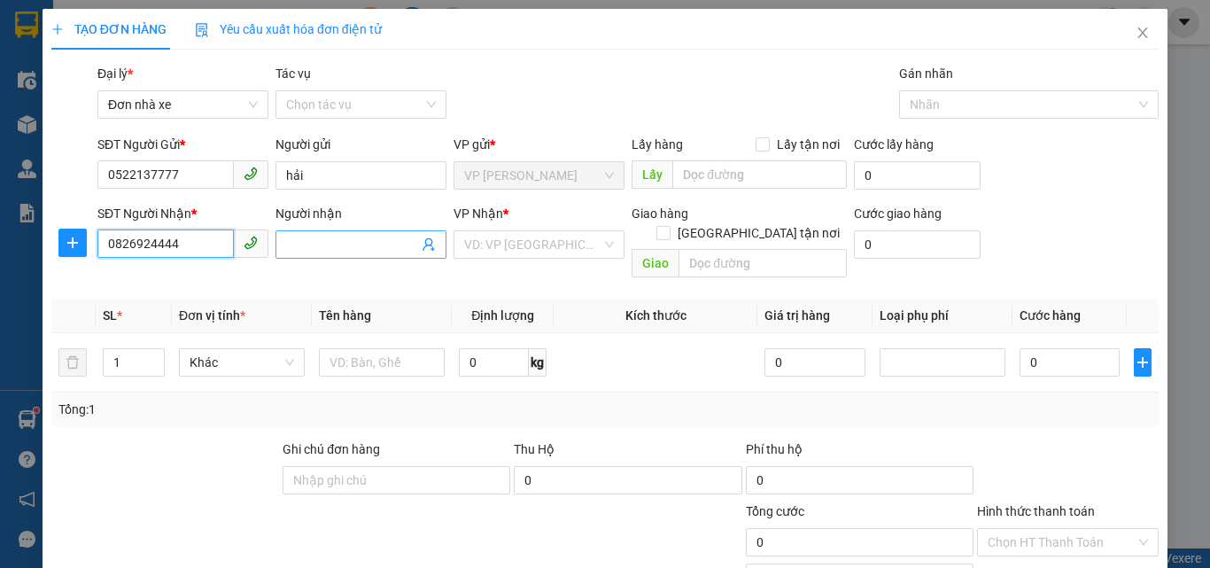
type input "0826924444"
click at [321, 237] on input "Người nhận" at bounding box center [352, 244] width 132 height 19
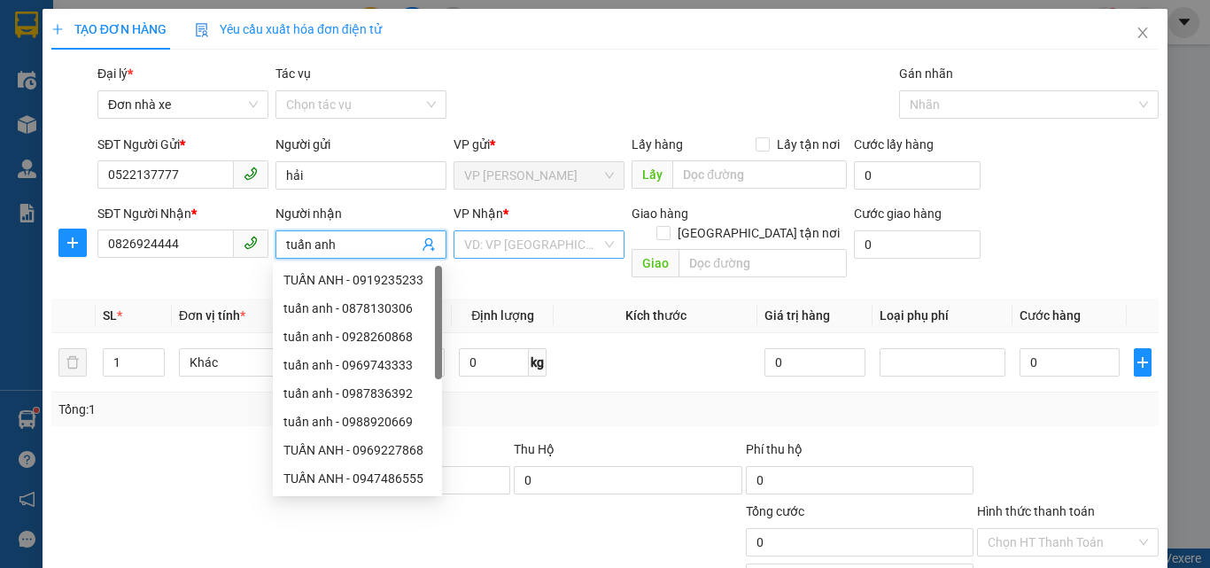
type input "tuấn anh"
click at [482, 248] on input "search" at bounding box center [532, 244] width 137 height 27
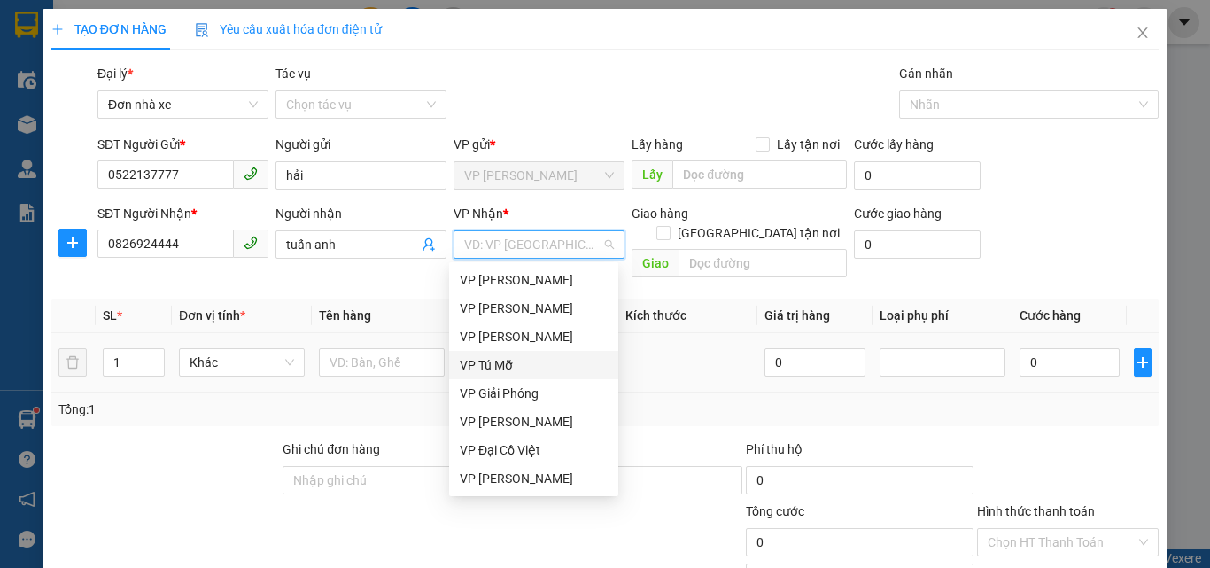
click at [495, 364] on div "VP Tú Mỡ" at bounding box center [534, 364] width 148 height 19
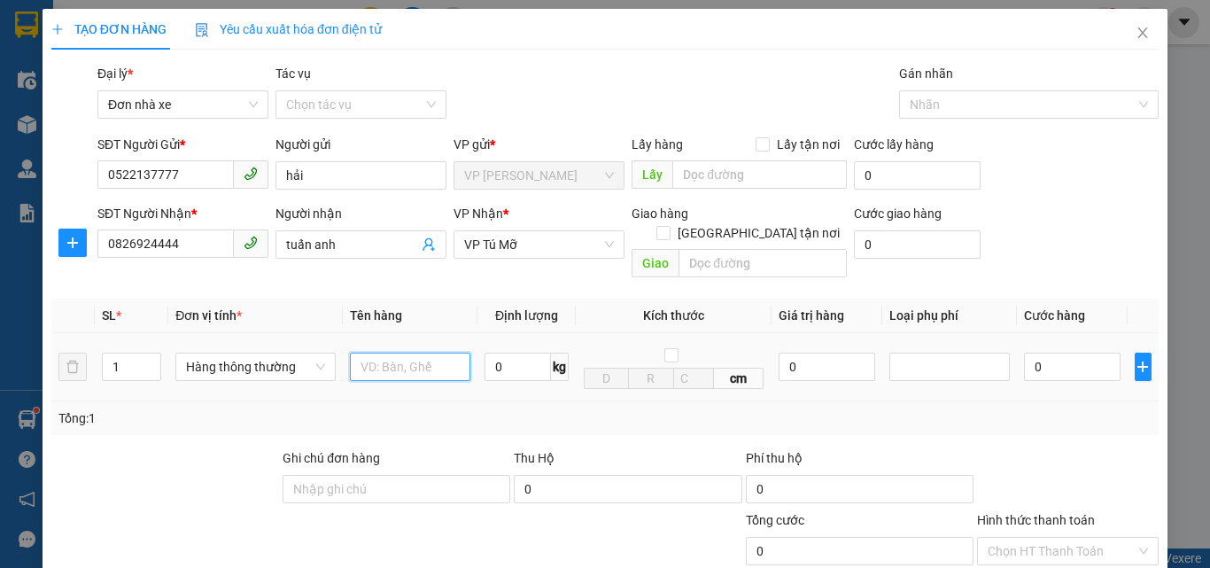
click at [357, 353] on input "text" at bounding box center [410, 367] width 120 height 28
type input "1 hộp bd vàng"
click at [516, 353] on input "0" at bounding box center [518, 367] width 66 height 28
type input "2"
drag, startPoint x: 545, startPoint y: 412, endPoint x: 955, endPoint y: 330, distance: 418.1
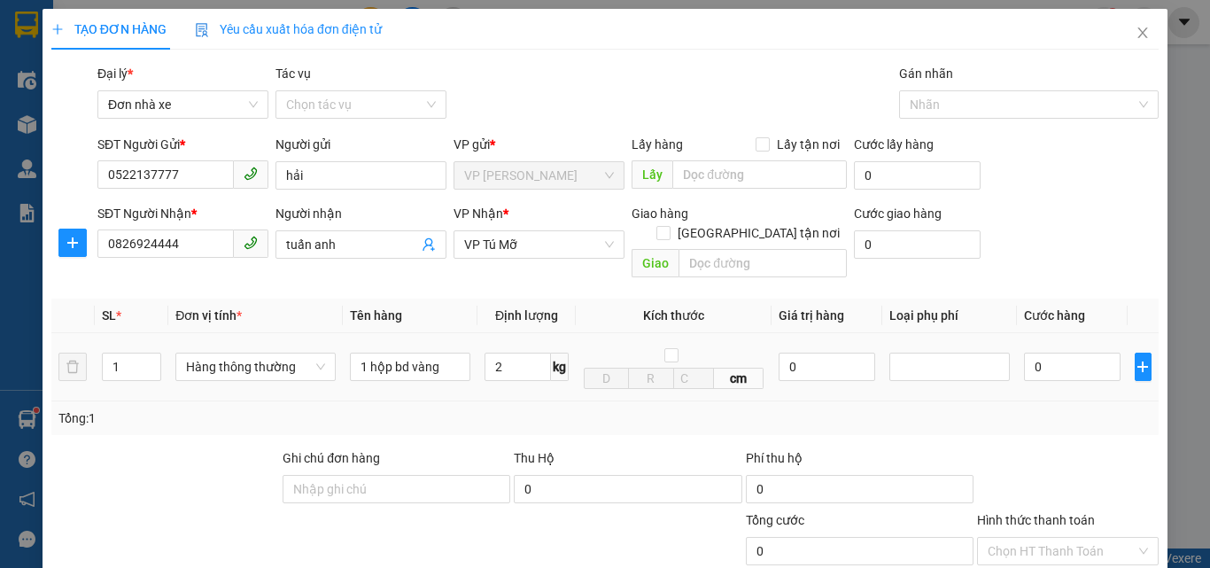
click at [545, 411] on div "Tổng: 1" at bounding box center [604, 418] width 1107 height 34
type input "30.000"
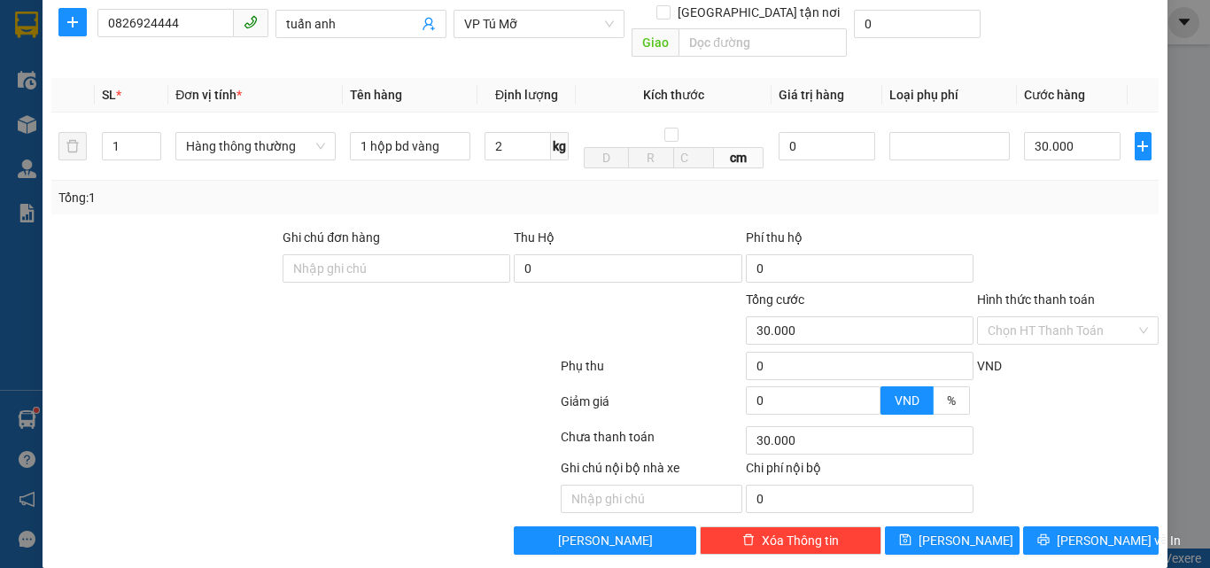
scroll to position [223, 0]
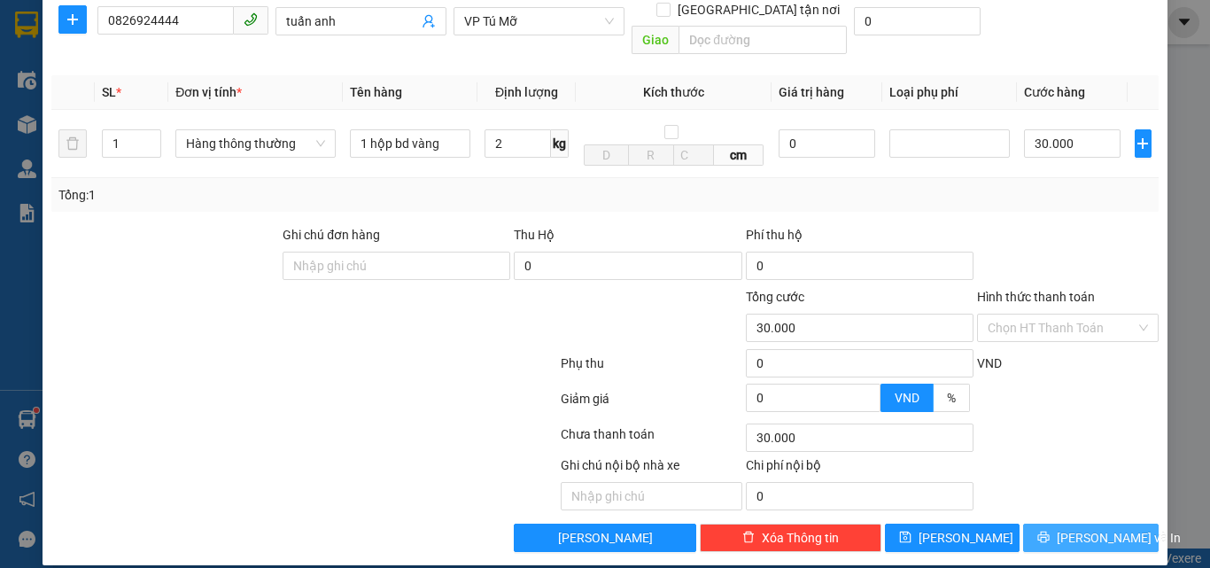
click at [1074, 528] on span "[PERSON_NAME] và In" at bounding box center [1119, 537] width 124 height 19
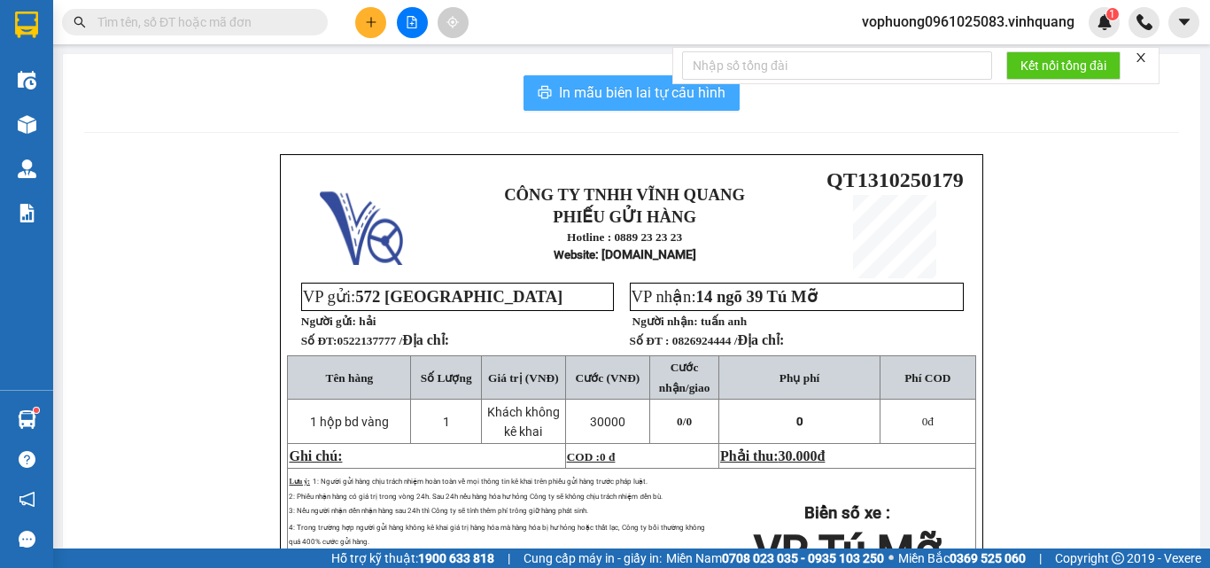
click at [620, 80] on button "In mẫu biên lai tự cấu hình" at bounding box center [631, 92] width 216 height 35
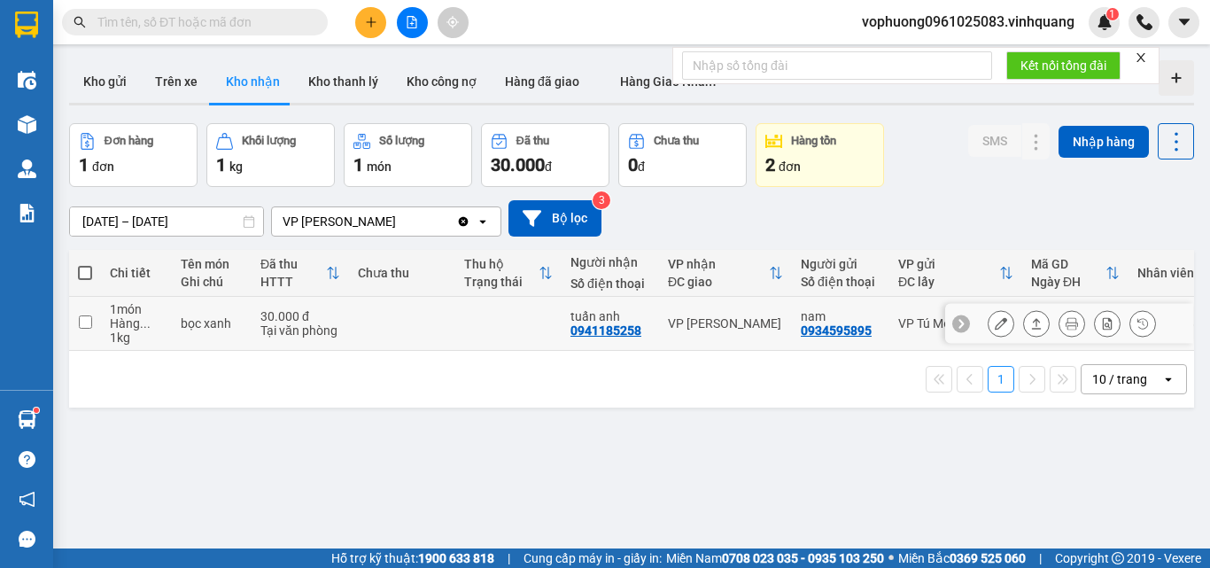
click at [75, 325] on td at bounding box center [85, 324] width 32 height 54
checkbox input "true"
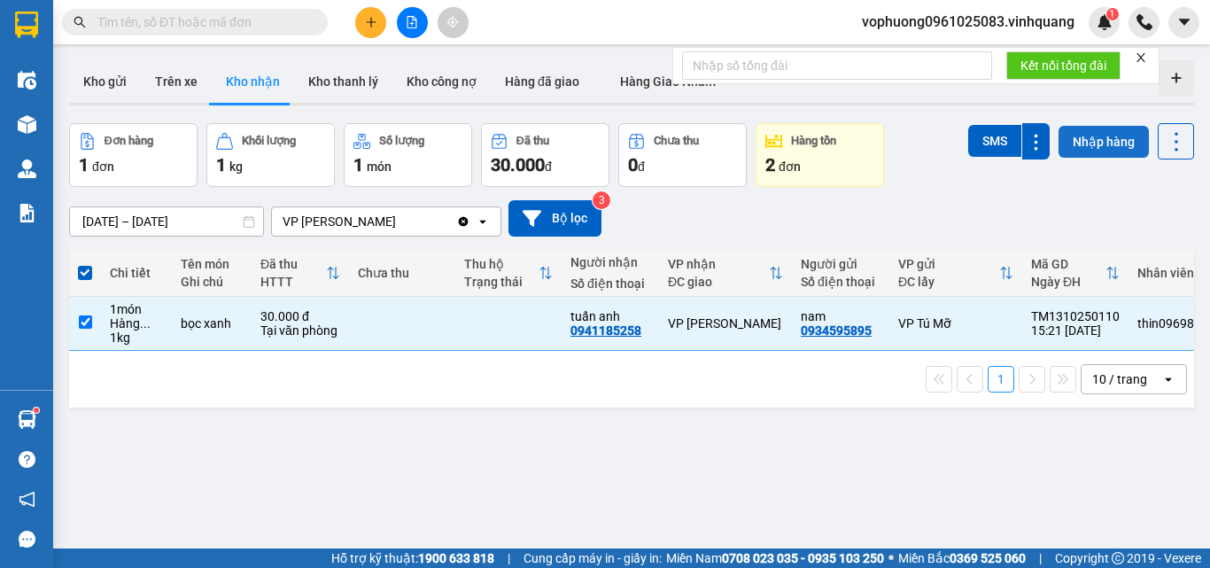
click at [1094, 140] on button "Nhập hàng" at bounding box center [1103, 142] width 90 height 32
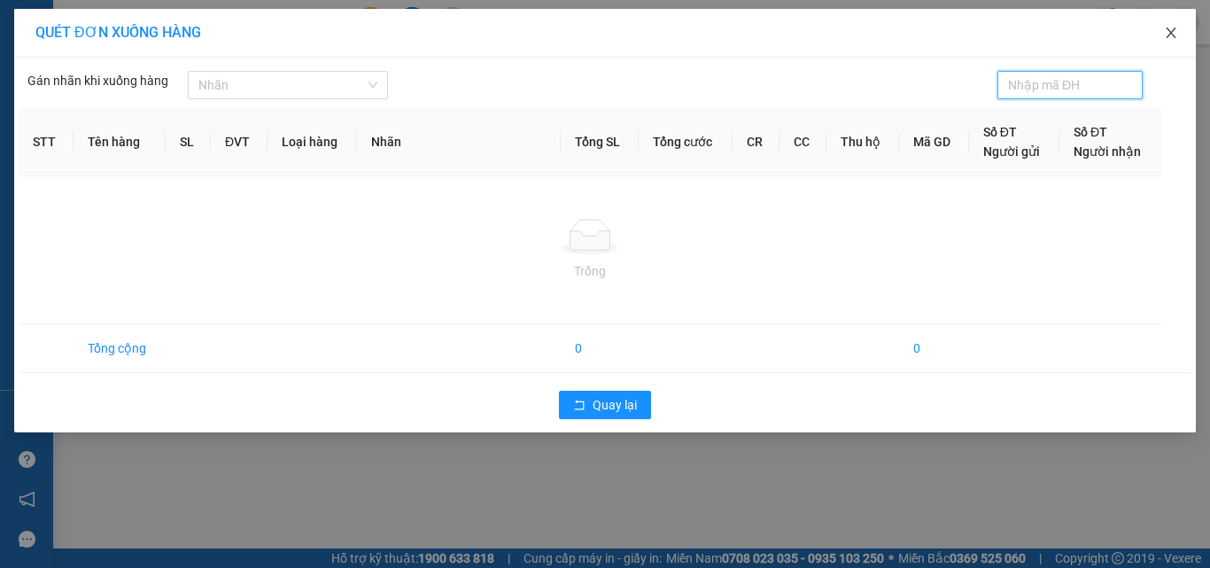
click at [1175, 33] on icon "close" at bounding box center [1171, 33] width 14 height 14
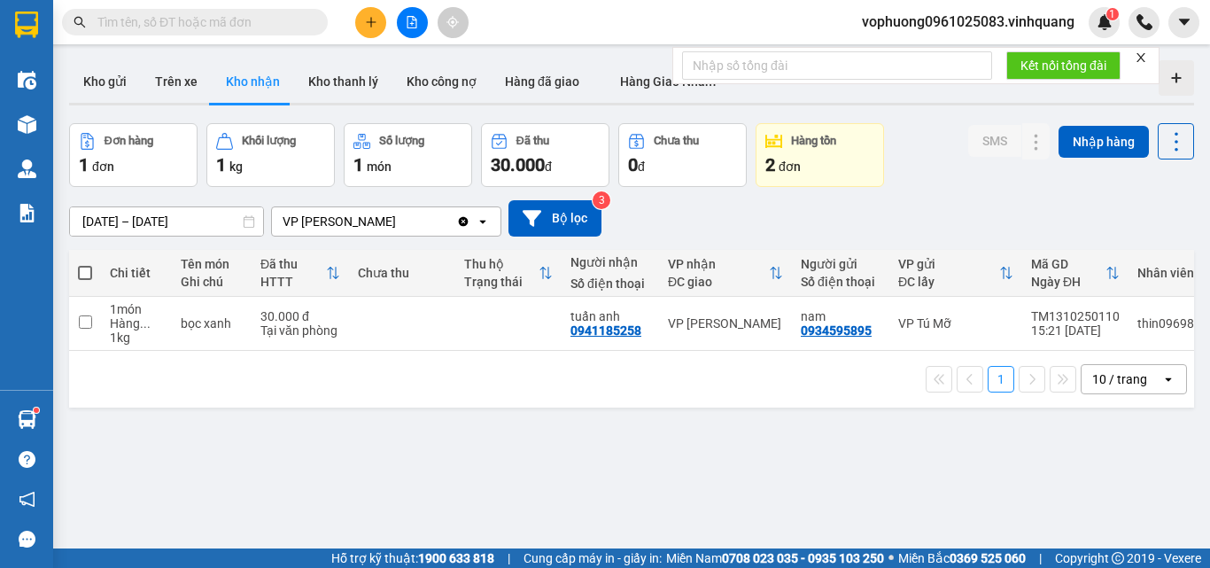
click at [87, 275] on span at bounding box center [85, 273] width 14 height 14
click at [85, 264] on input "checkbox" at bounding box center [85, 264] width 0 height 0
checkbox input "true"
click at [81, 318] on input "checkbox" at bounding box center [85, 321] width 13 height 13
checkbox input "true"
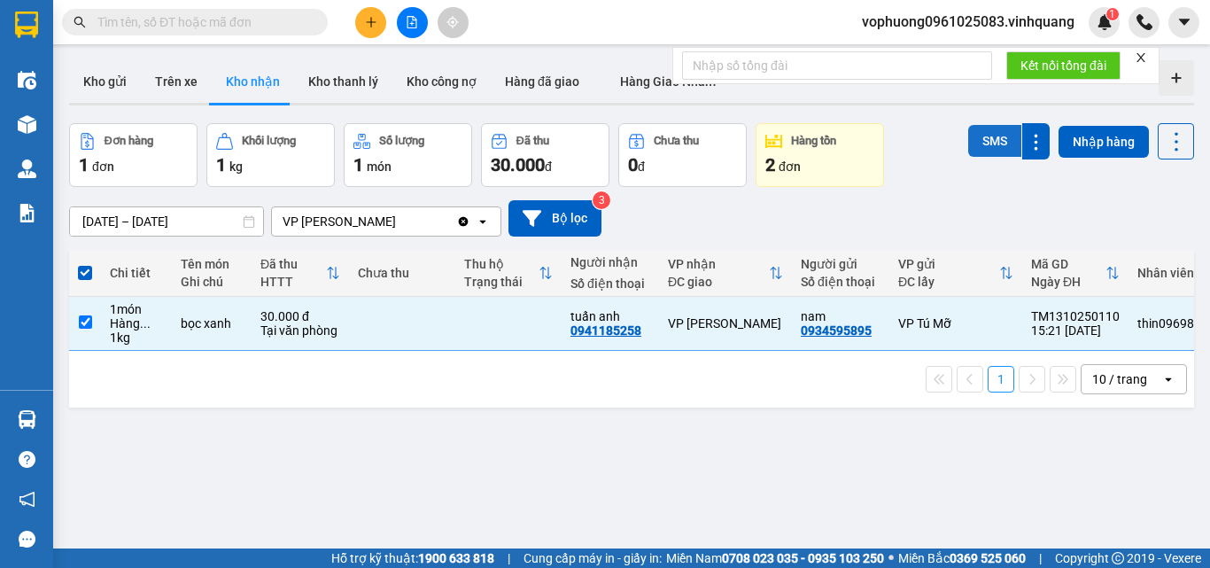
click at [969, 138] on button "SMS" at bounding box center [994, 141] width 53 height 32
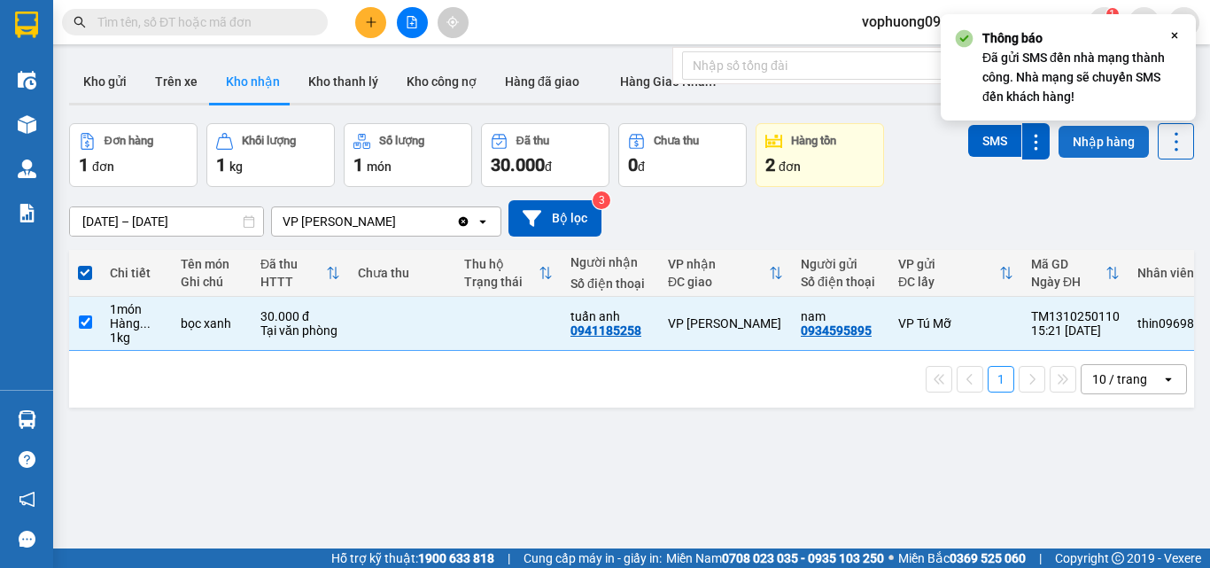
click at [1089, 143] on button "Nhập hàng" at bounding box center [1103, 142] width 90 height 32
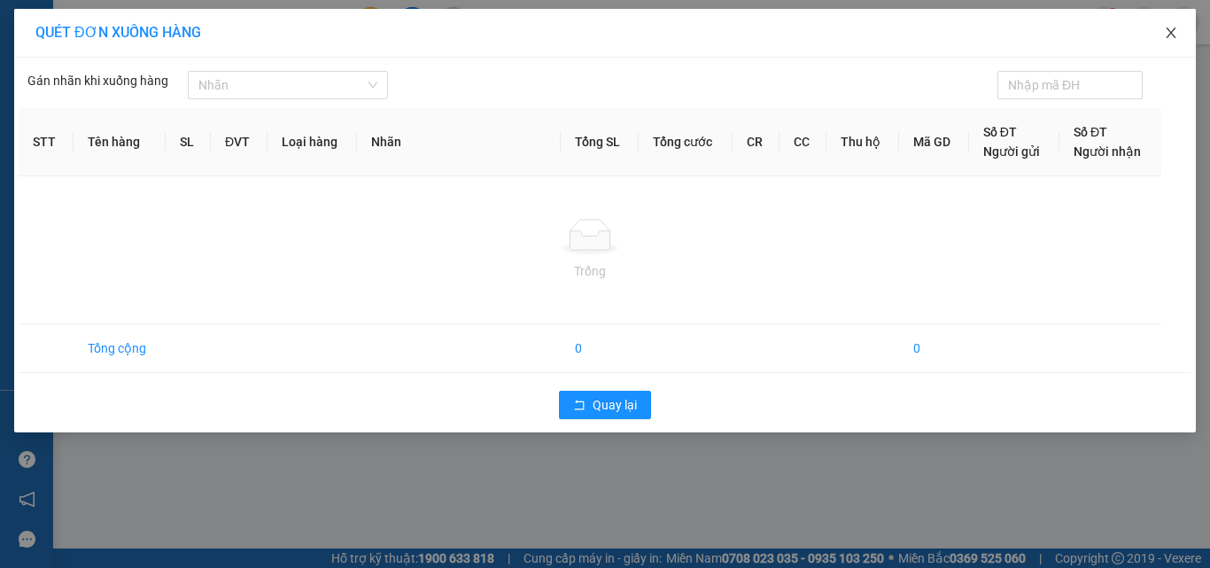
click at [1173, 28] on icon "close" at bounding box center [1171, 33] width 14 height 14
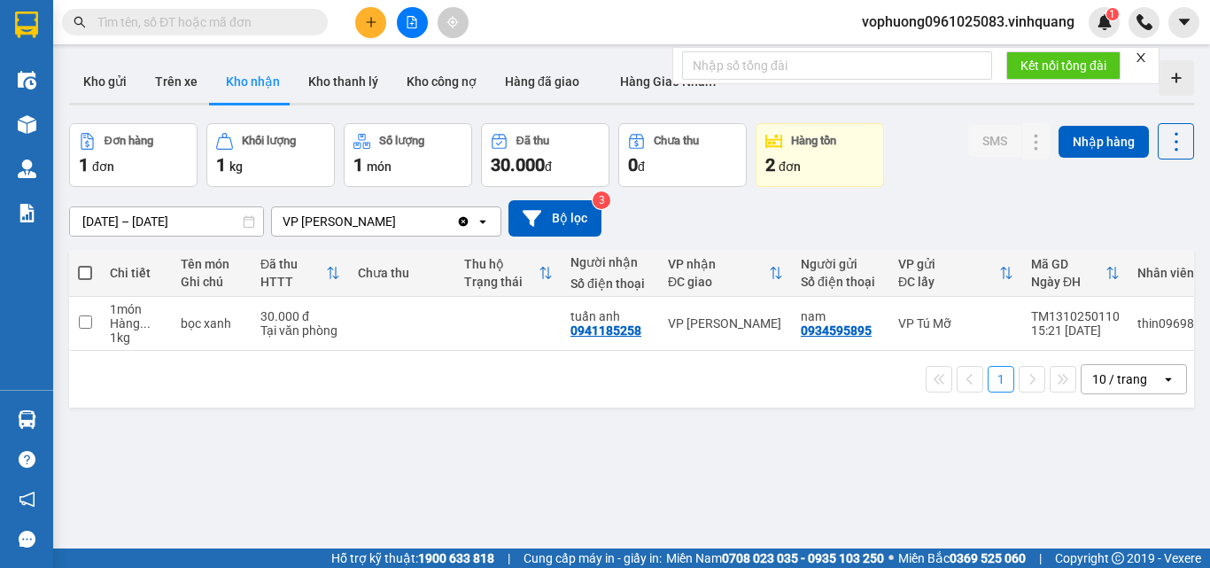
click at [82, 271] on span at bounding box center [85, 273] width 14 height 14
click at [85, 264] on input "checkbox" at bounding box center [85, 264] width 0 height 0
checkbox input "true"
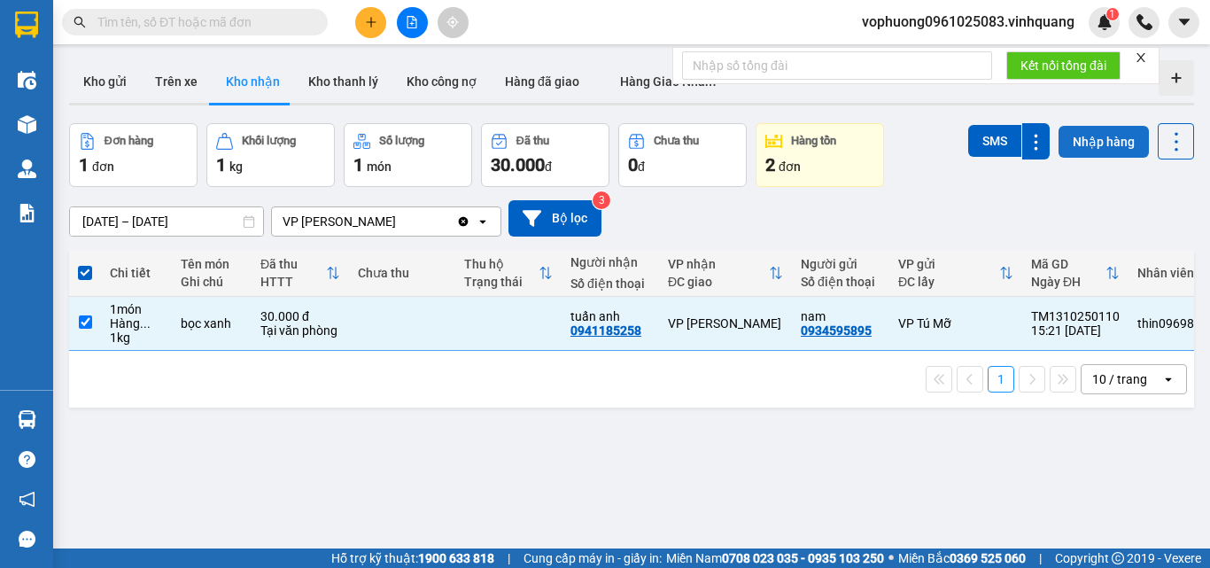
click at [1123, 136] on button "Nhập hàng" at bounding box center [1103, 142] width 90 height 32
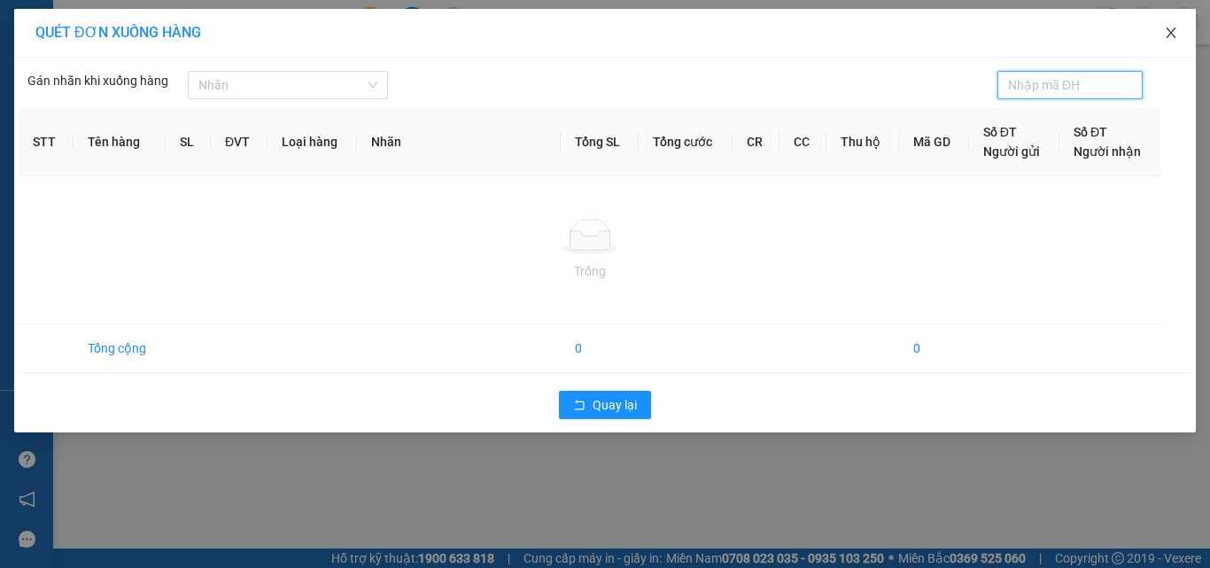
click at [1166, 21] on span "Close" at bounding box center [1171, 34] width 50 height 50
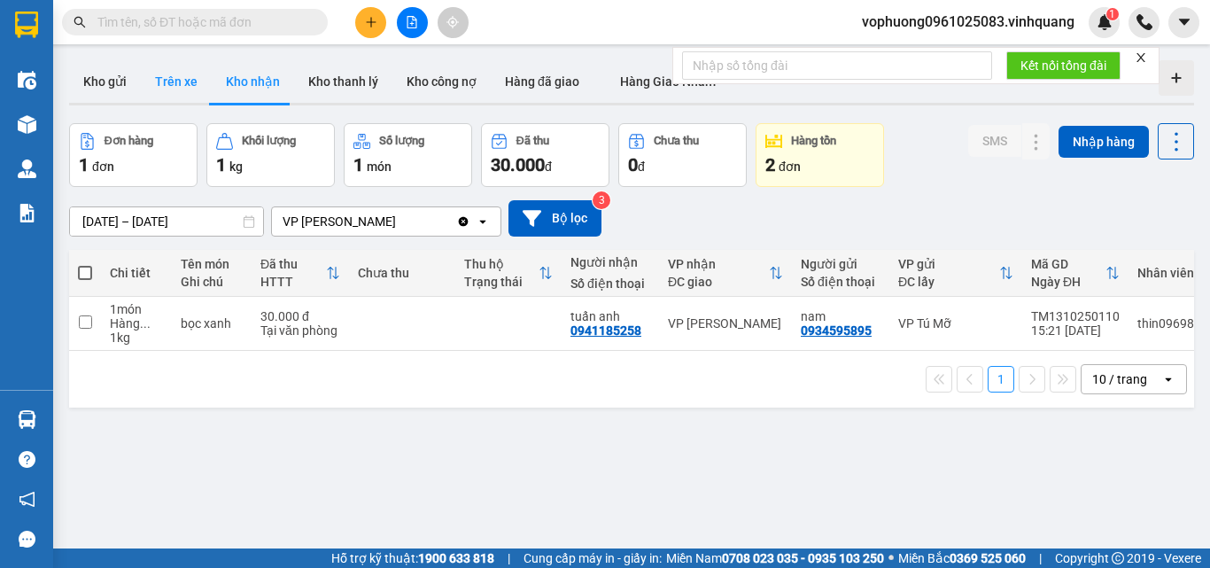
click at [168, 89] on button "Trên xe" at bounding box center [176, 81] width 71 height 43
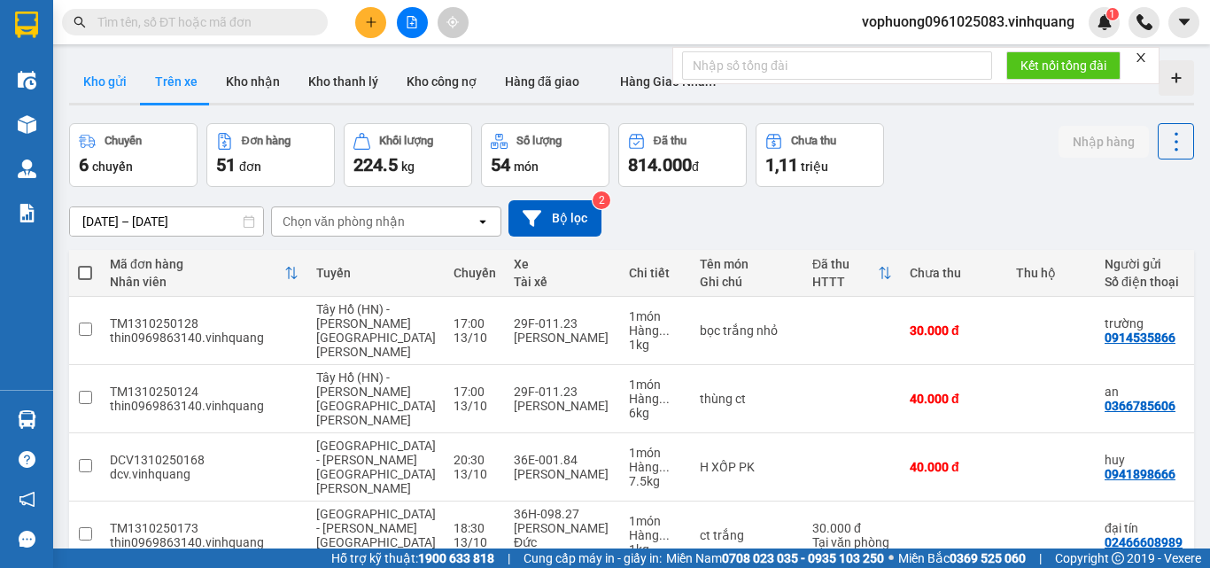
click at [107, 83] on button "Kho gửi" at bounding box center [105, 81] width 72 height 43
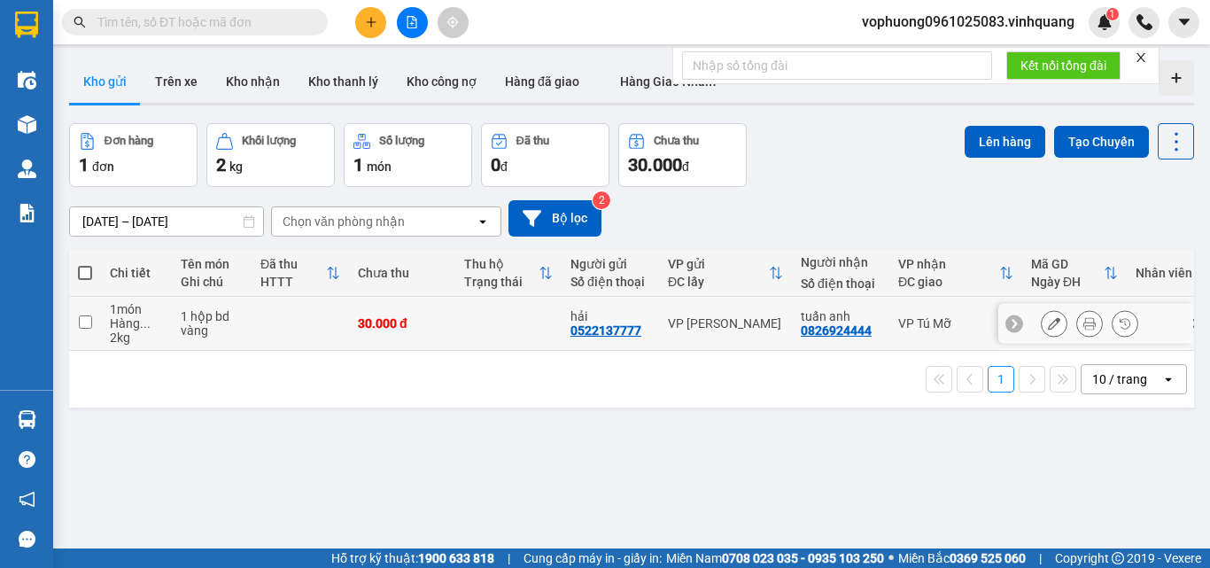
click at [81, 319] on input "checkbox" at bounding box center [85, 321] width 13 height 13
checkbox input "true"
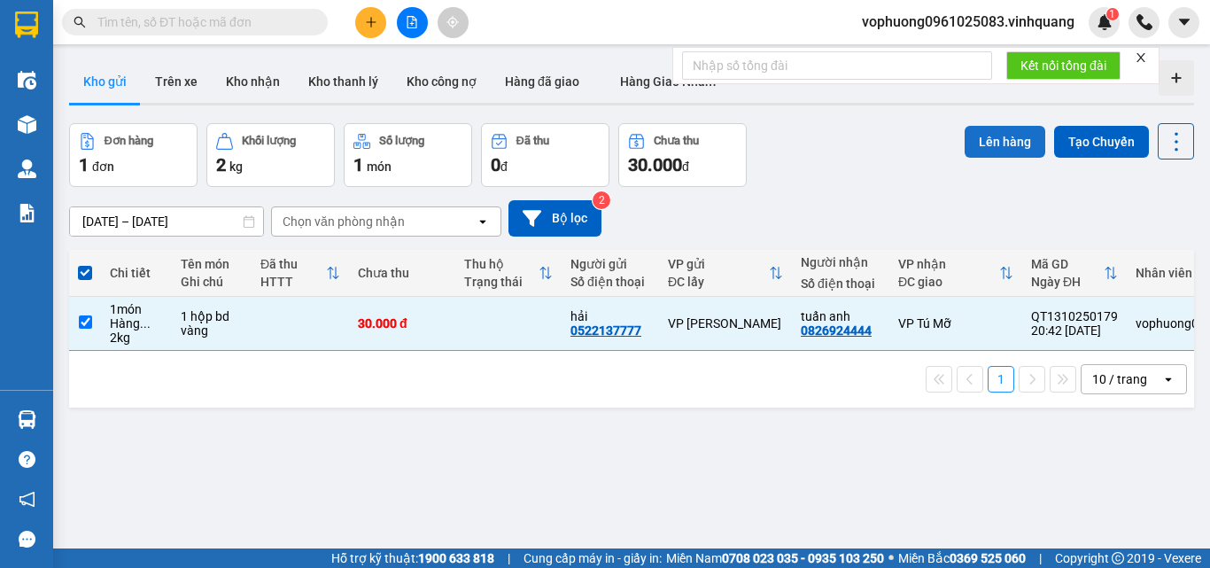
drag, startPoint x: 973, startPoint y: 130, endPoint x: 963, endPoint y: 142, distance: 15.1
click at [965, 138] on button "Lên hàng" at bounding box center [1005, 142] width 81 height 32
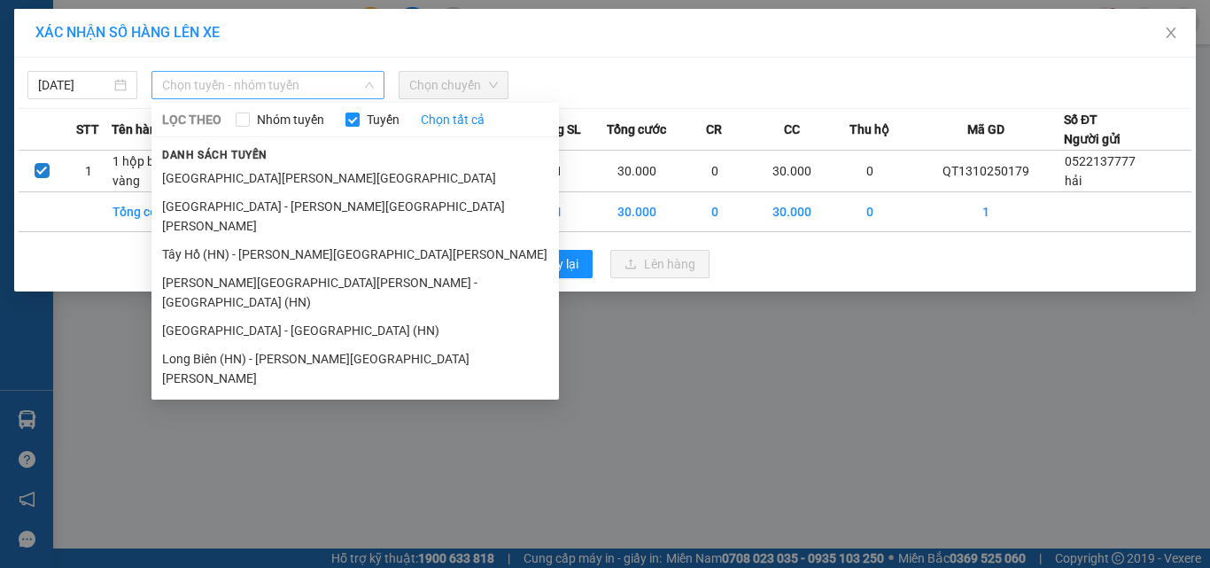
click at [316, 97] on span "Chọn tuyến - nhóm tuyến" at bounding box center [268, 85] width 212 height 27
click at [50, 84] on input "[DATE]" at bounding box center [74, 84] width 73 height 19
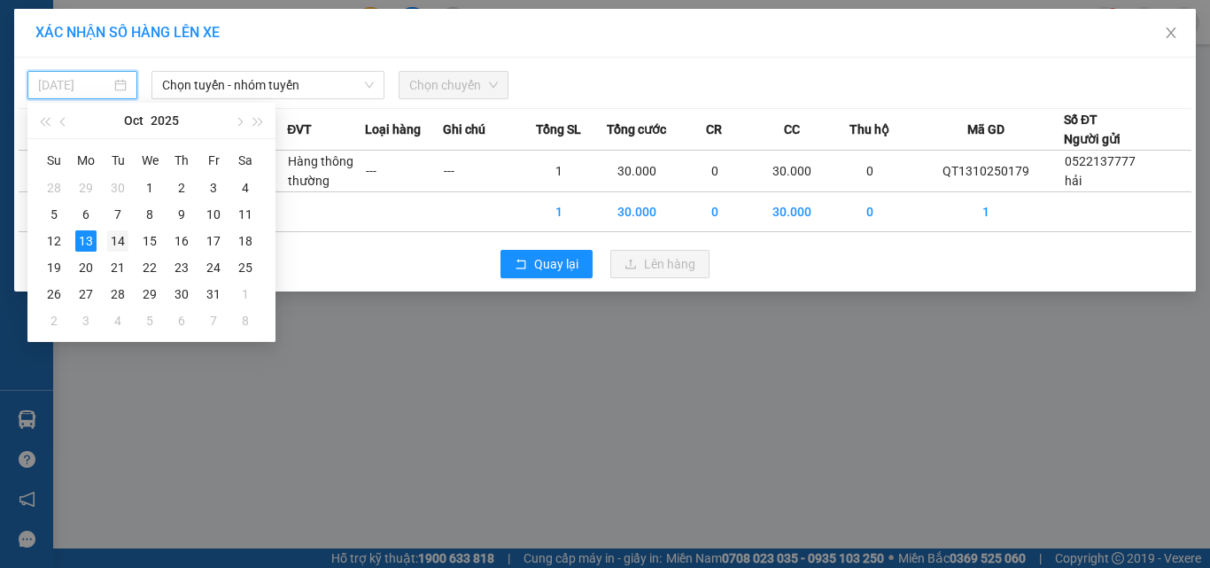
click at [114, 236] on div "14" at bounding box center [117, 240] width 21 height 21
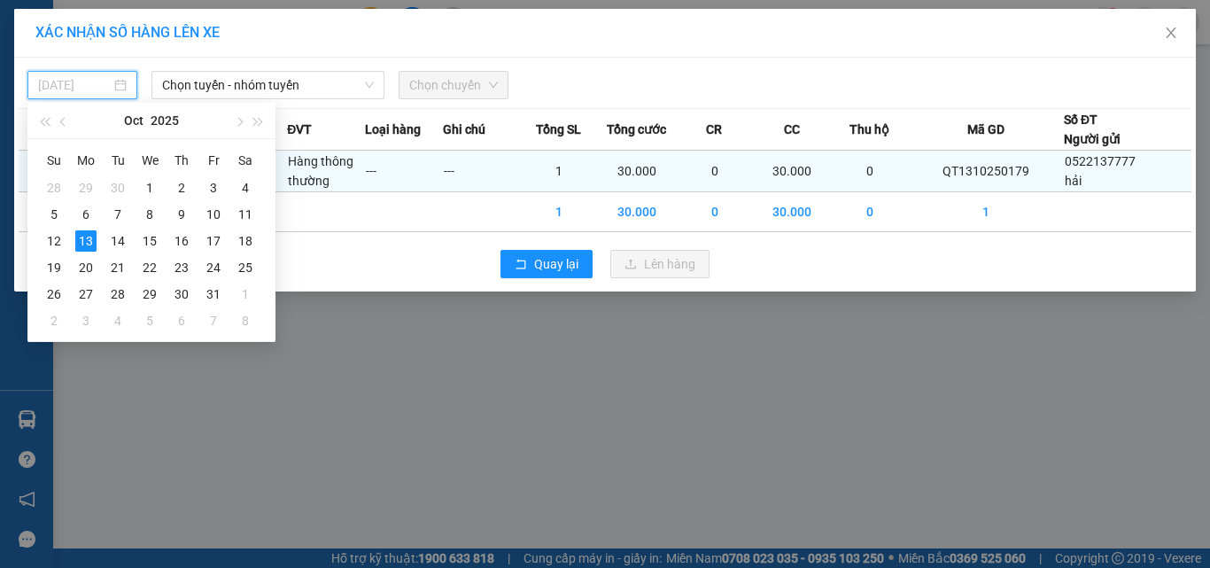
type input "[DATE]"
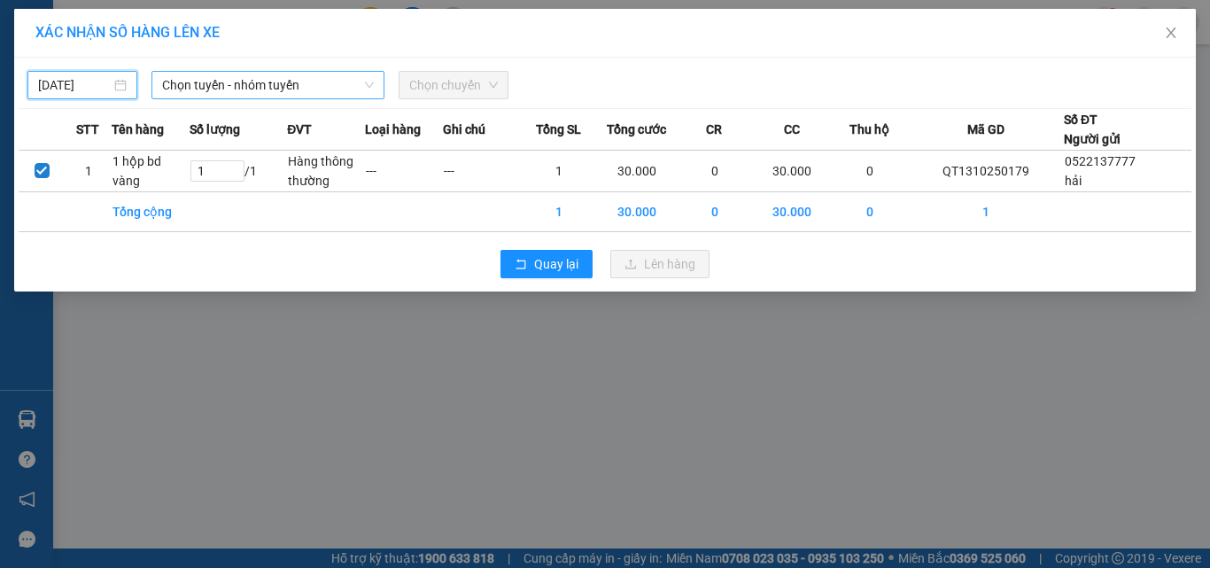
click at [224, 97] on span "Chọn tuyến - nhóm tuyến" at bounding box center [268, 85] width 212 height 27
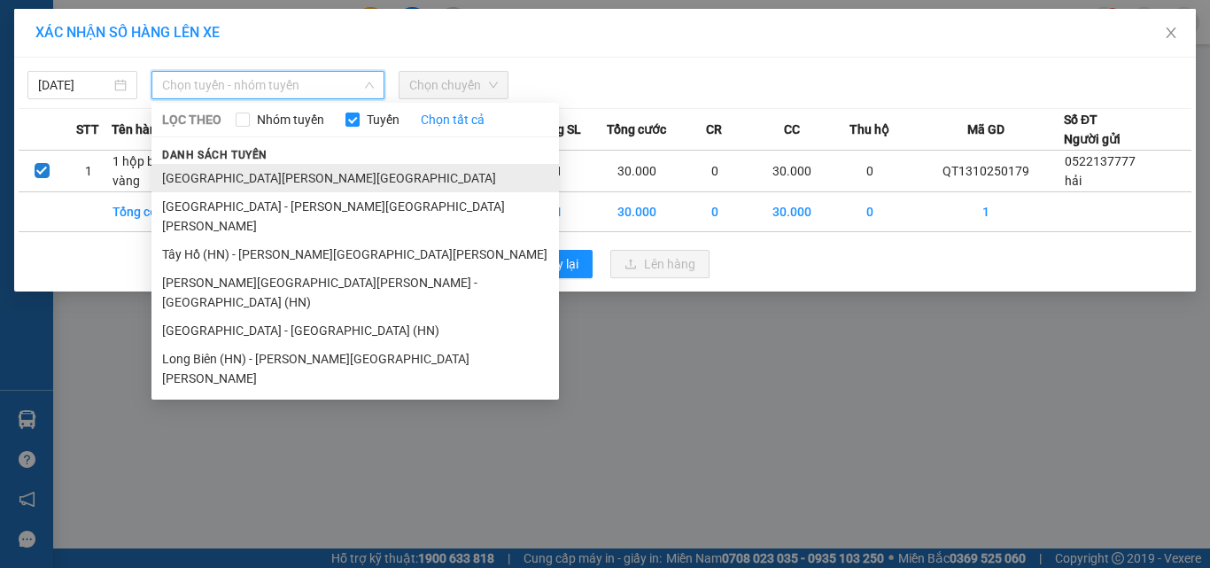
click at [253, 180] on li "[GEOGRAPHIC_DATA] - [GEOGRAPHIC_DATA]" at bounding box center [354, 178] width 407 height 28
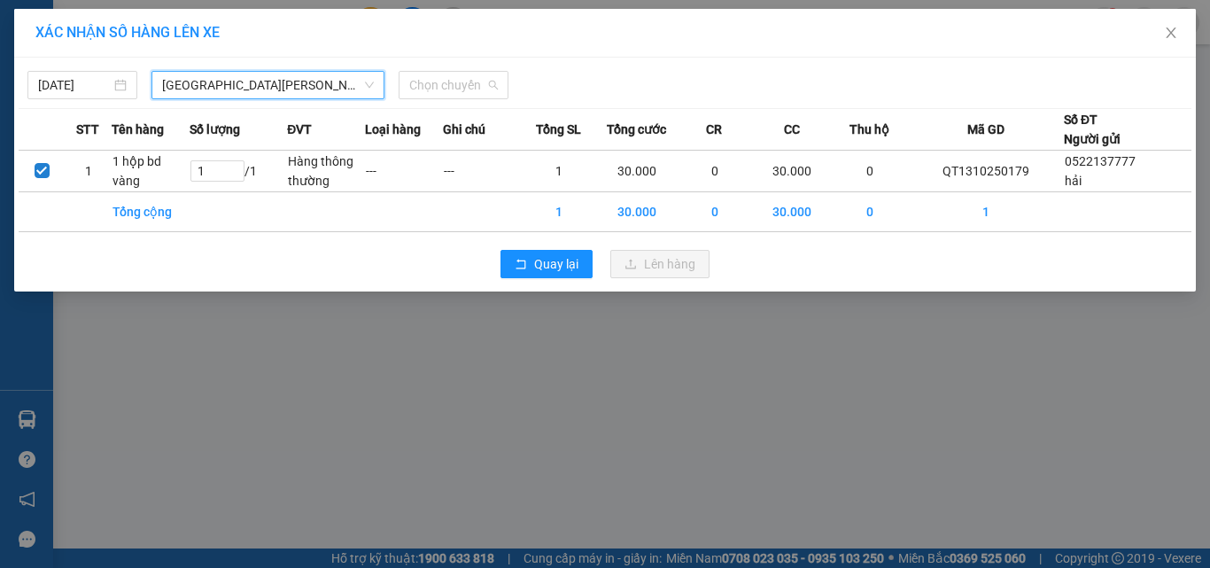
drag, startPoint x: 472, startPoint y: 79, endPoint x: 440, endPoint y: 178, distance: 104.2
click at [472, 83] on span "Chọn chuyến" at bounding box center [453, 85] width 89 height 27
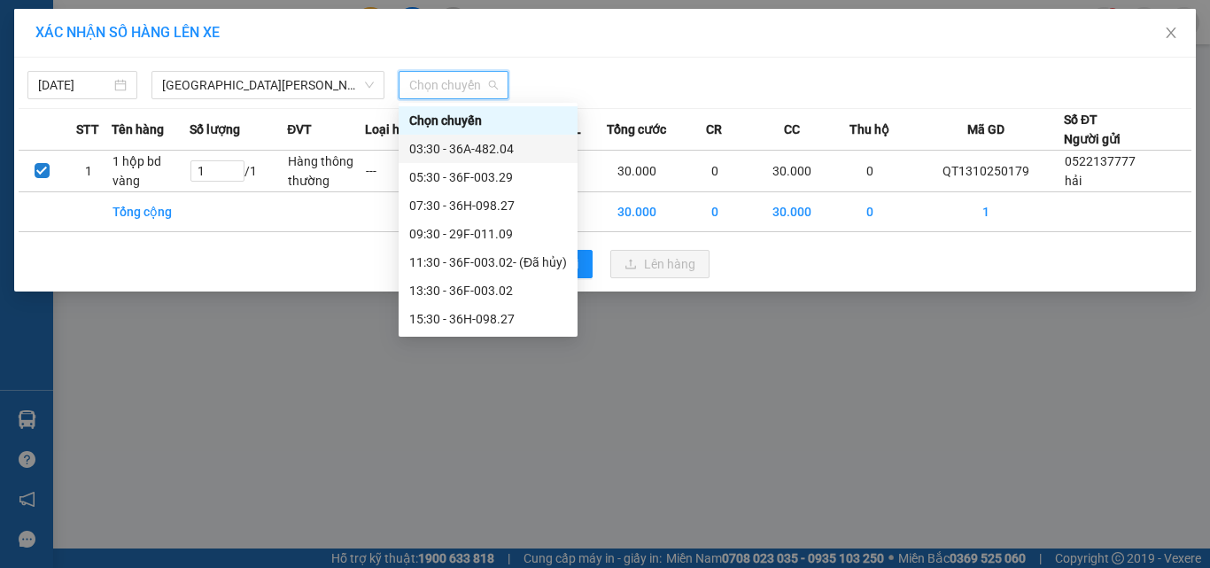
click at [465, 148] on div "03:30 - 36A-482.04" at bounding box center [488, 148] width 158 height 19
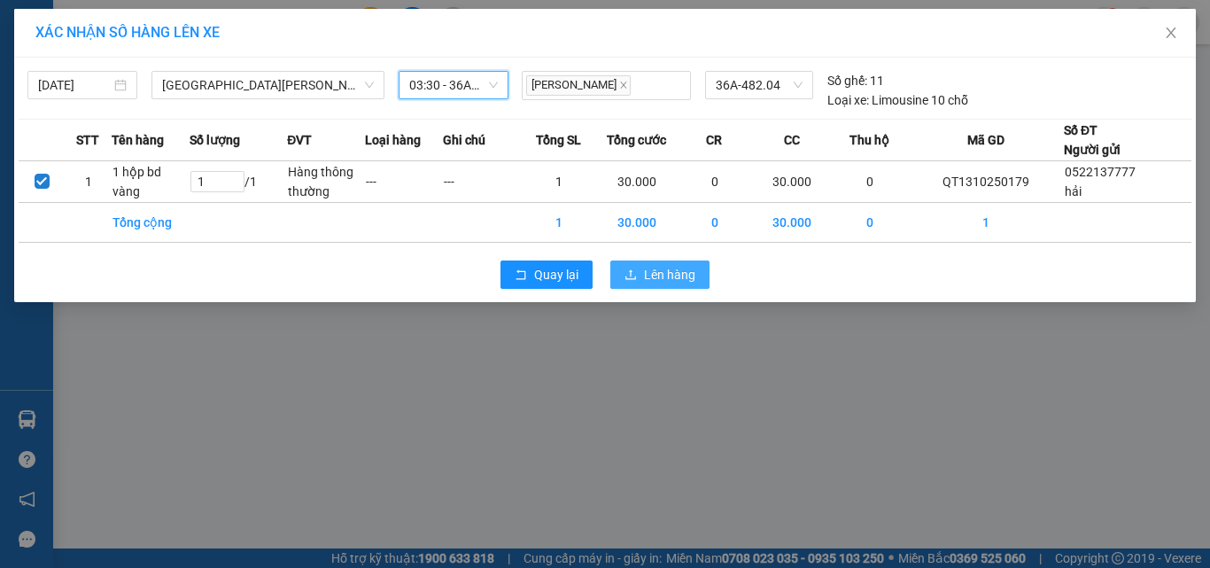
click at [663, 272] on span "Lên hàng" at bounding box center [669, 274] width 51 height 19
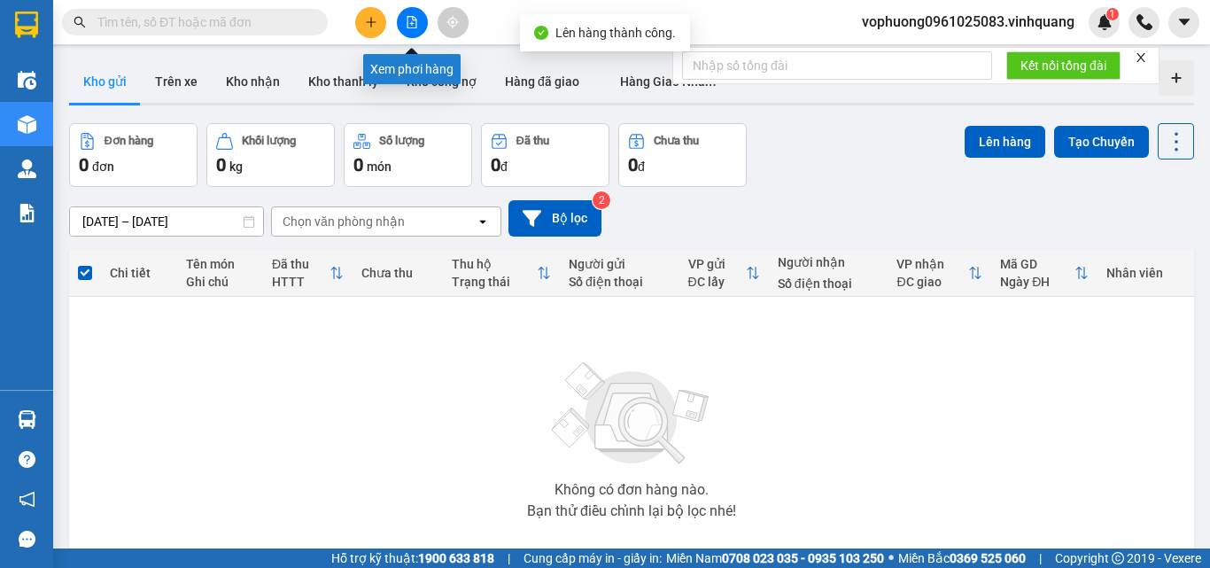
click at [415, 23] on icon "file-add" at bounding box center [412, 22] width 12 height 12
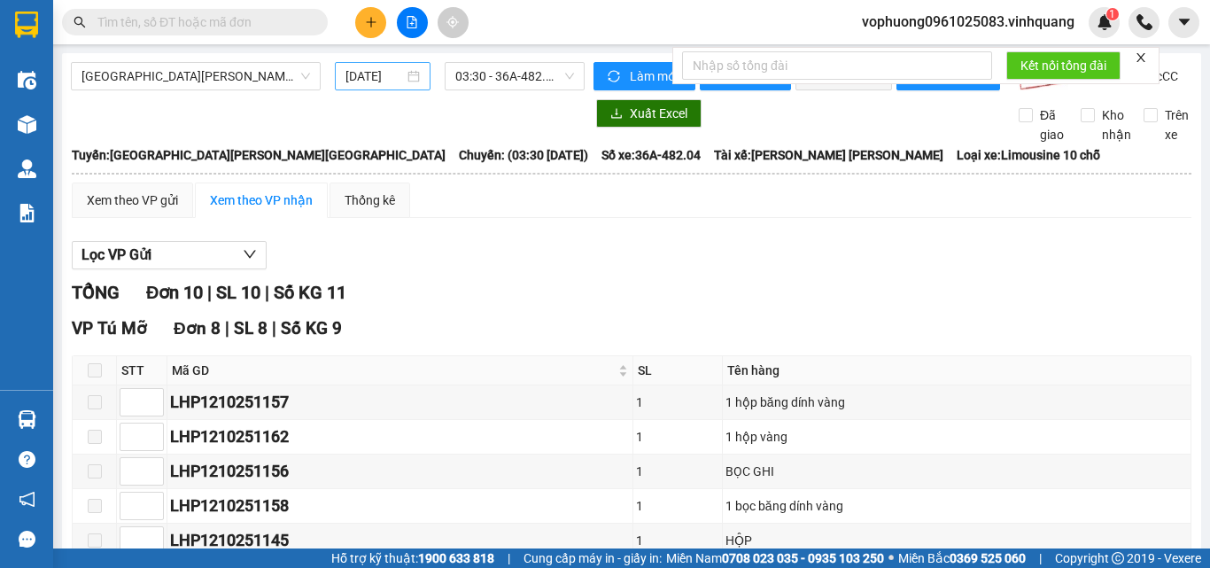
click at [373, 74] on input "[DATE]" at bounding box center [374, 75] width 58 height 19
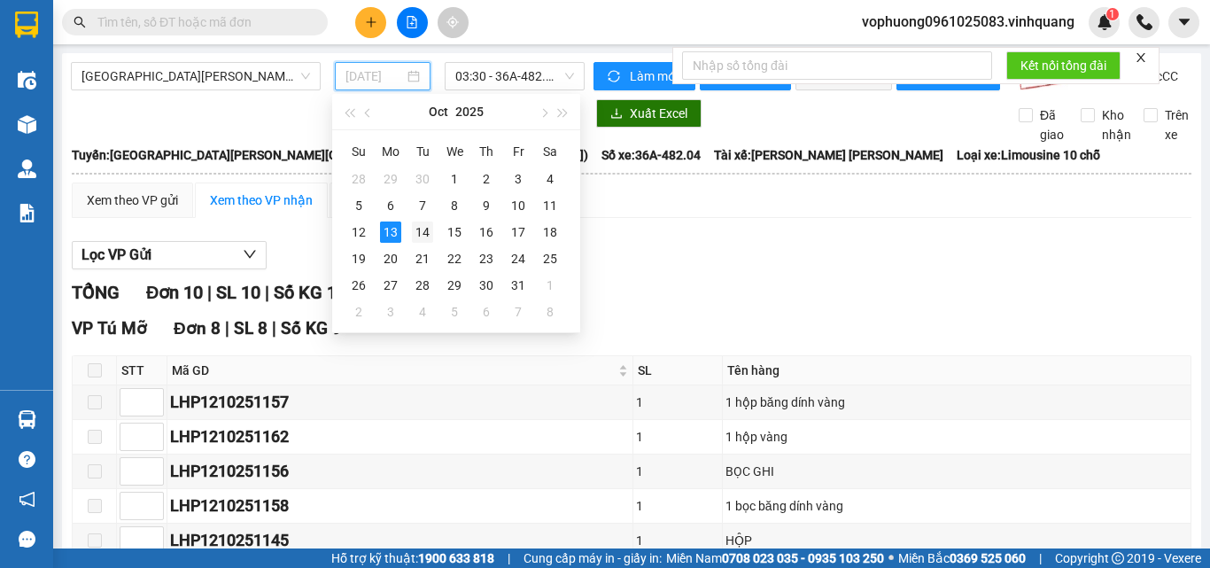
click at [419, 230] on div "14" at bounding box center [422, 231] width 21 height 21
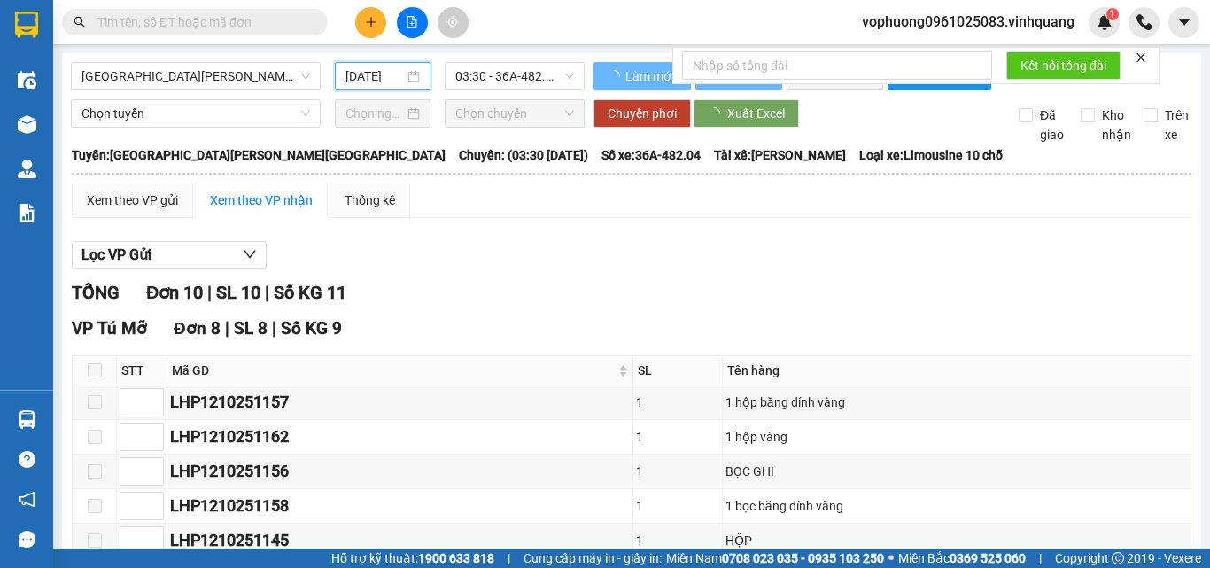
type input "[DATE]"
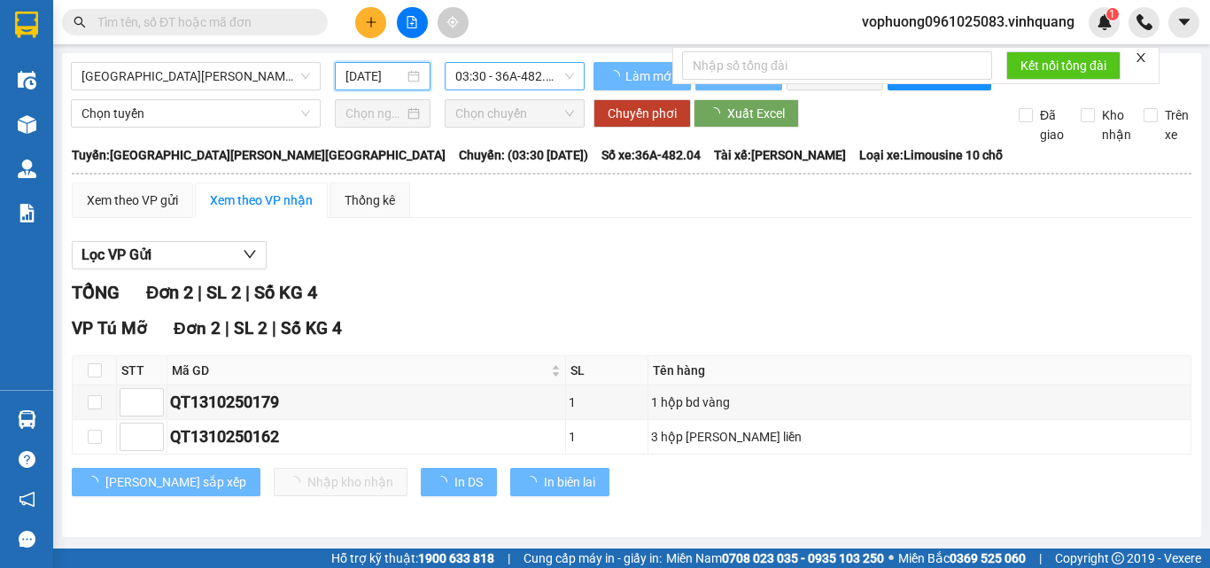
click at [519, 81] on span "03:30 - 36A-482.04" at bounding box center [514, 76] width 119 height 27
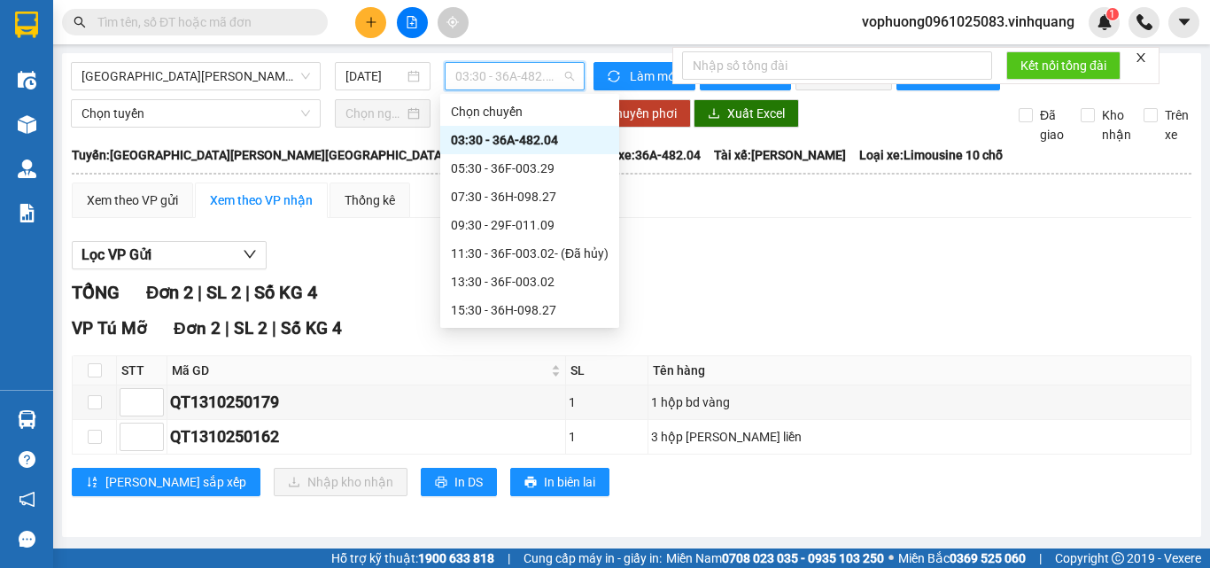
click at [521, 142] on div "03:30 - 36A-482.04" at bounding box center [530, 139] width 158 height 19
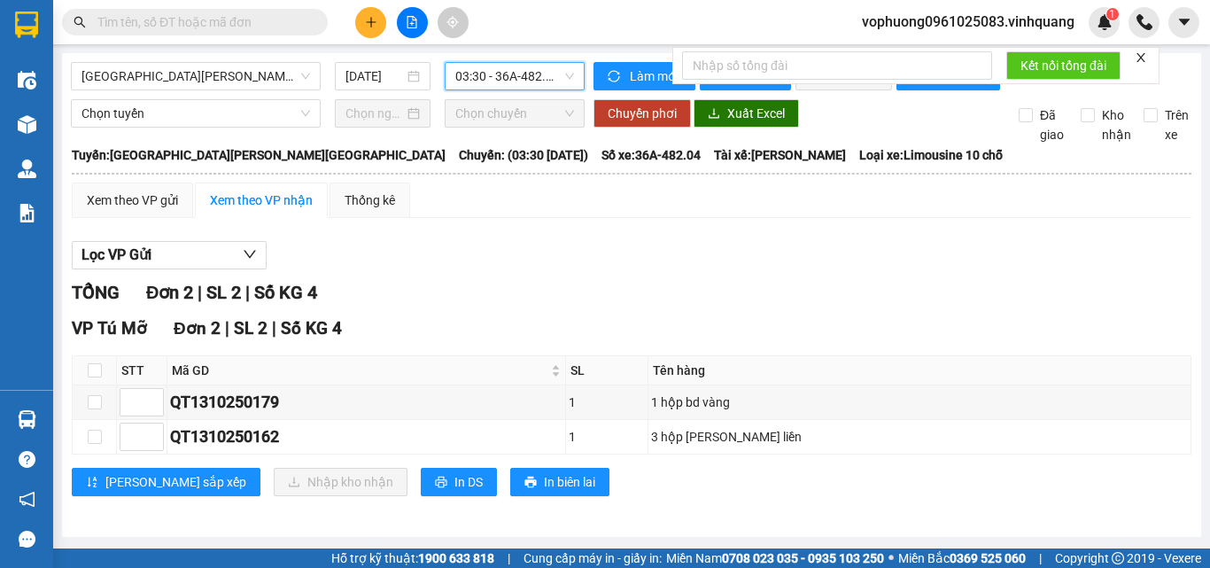
scroll to position [12, 0]
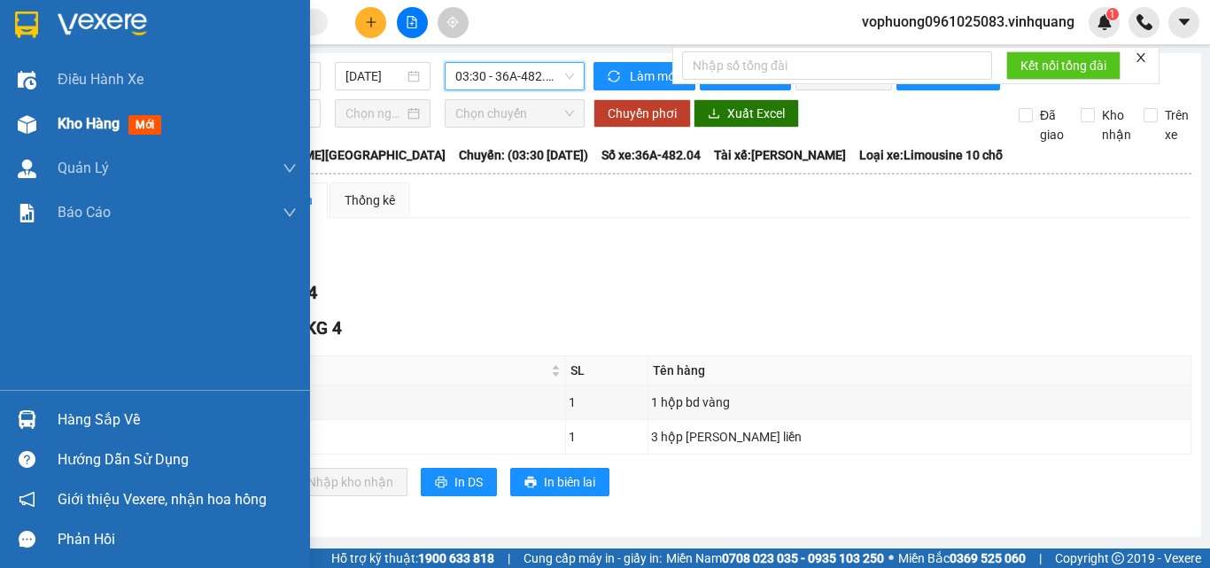
click at [43, 130] on div "Kho hàng mới" at bounding box center [155, 124] width 310 height 44
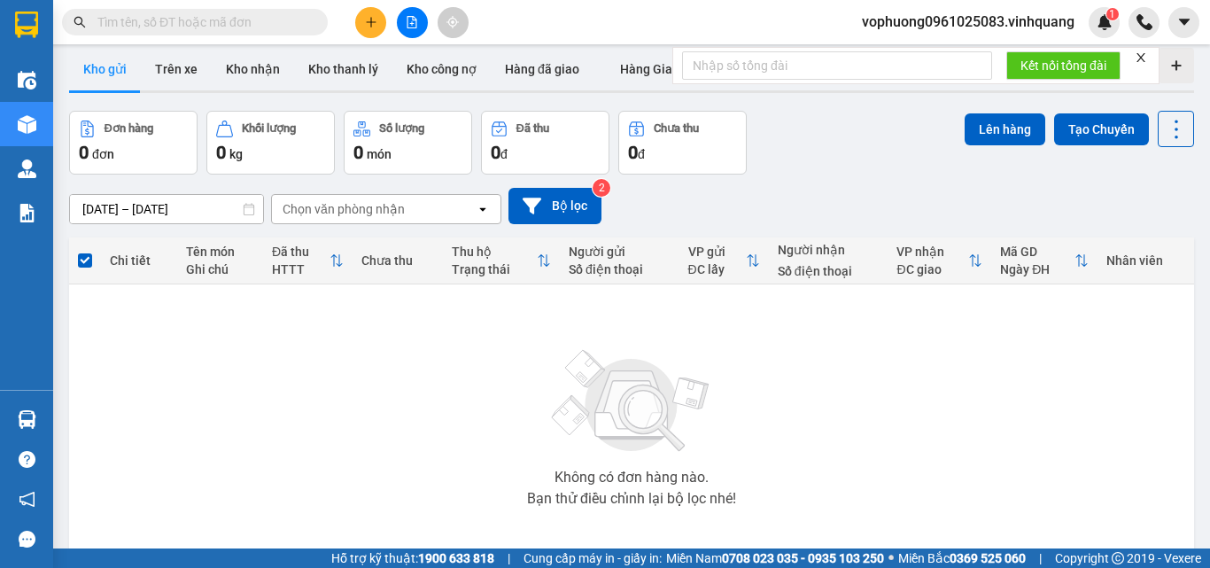
click at [252, 20] on input "text" at bounding box center [201, 21] width 209 height 19
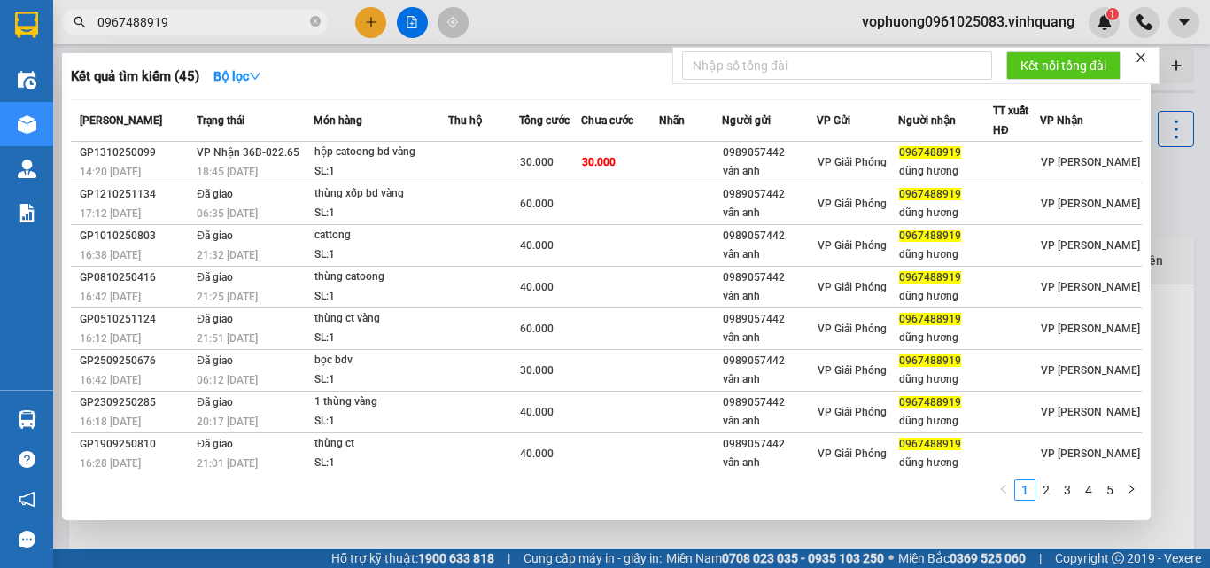
type input "0967488919"
click at [994, 27] on div at bounding box center [605, 284] width 1210 height 568
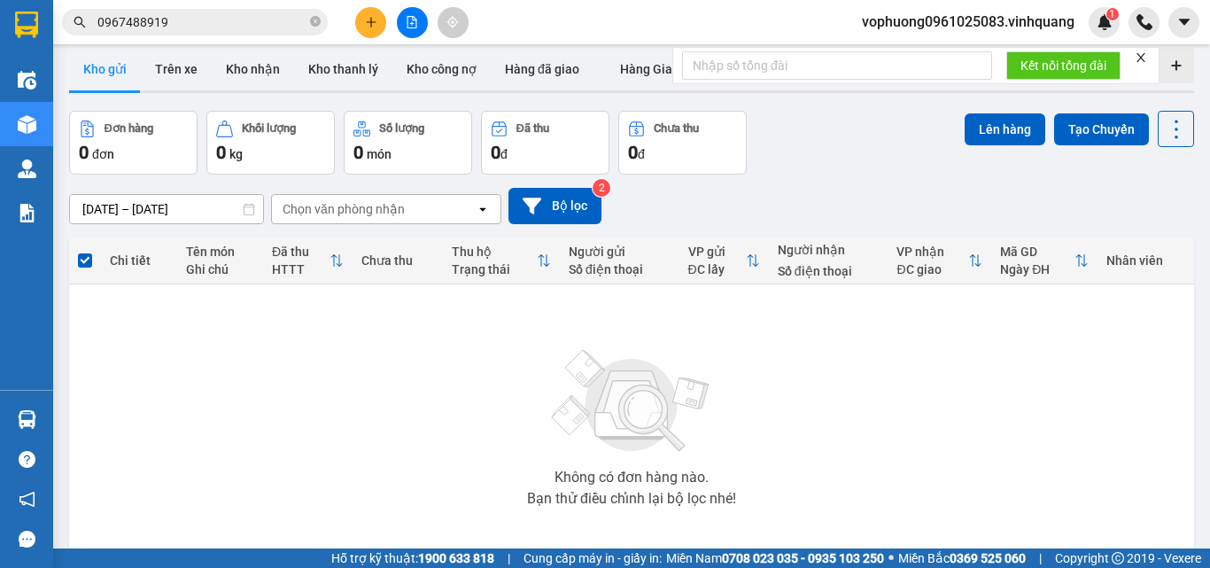
click at [944, 19] on span "vophuong0961025083.vinhquang" at bounding box center [968, 22] width 241 height 22
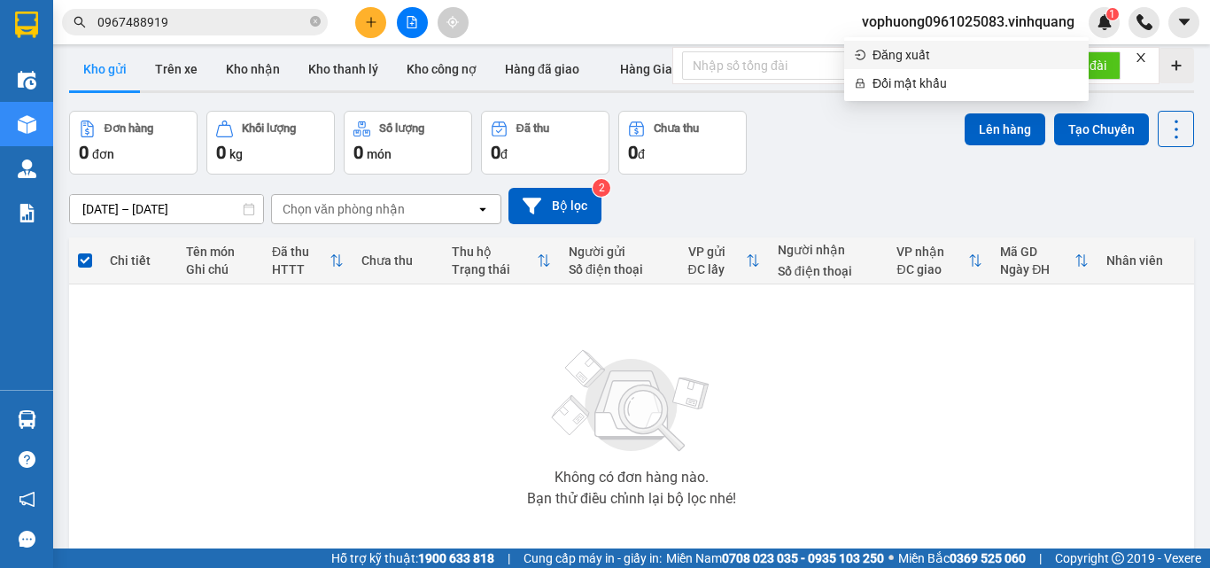
click at [931, 52] on span "Đăng xuất" at bounding box center [974, 54] width 205 height 19
